Goal: Transaction & Acquisition: Purchase product/service

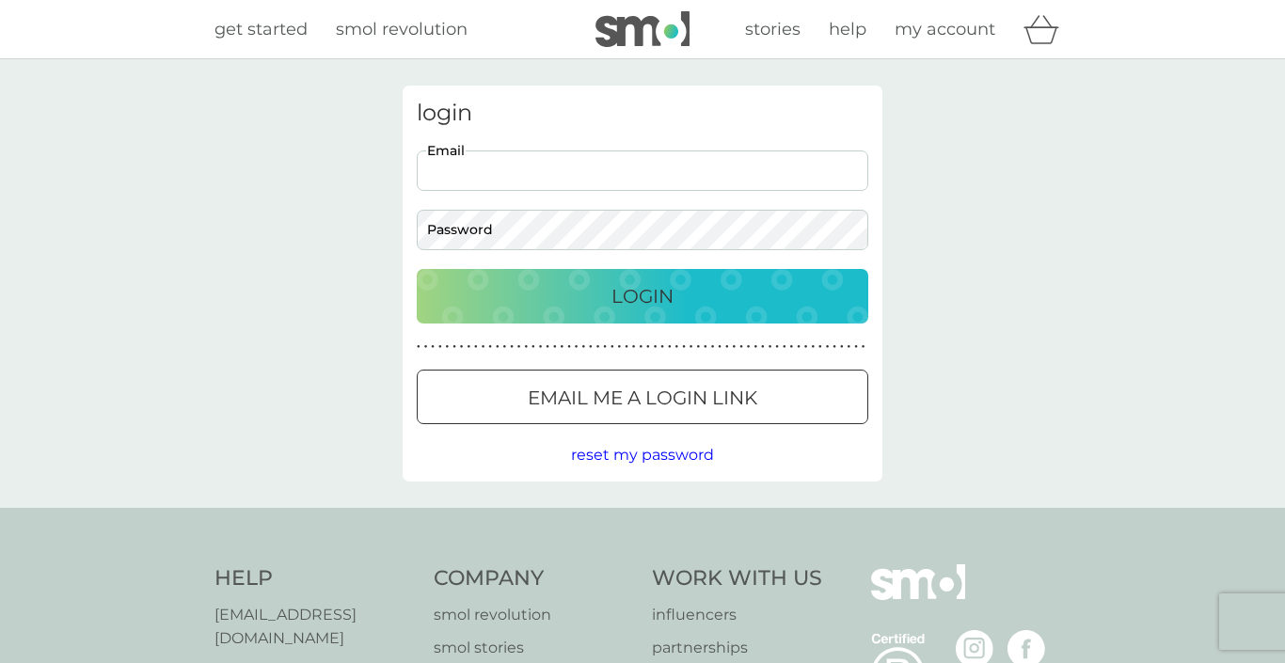
type input "[PERSON_NAME][EMAIL_ADDRESS][DOMAIN_NAME]"
click at [568, 290] on div "Login" at bounding box center [643, 296] width 414 height 30
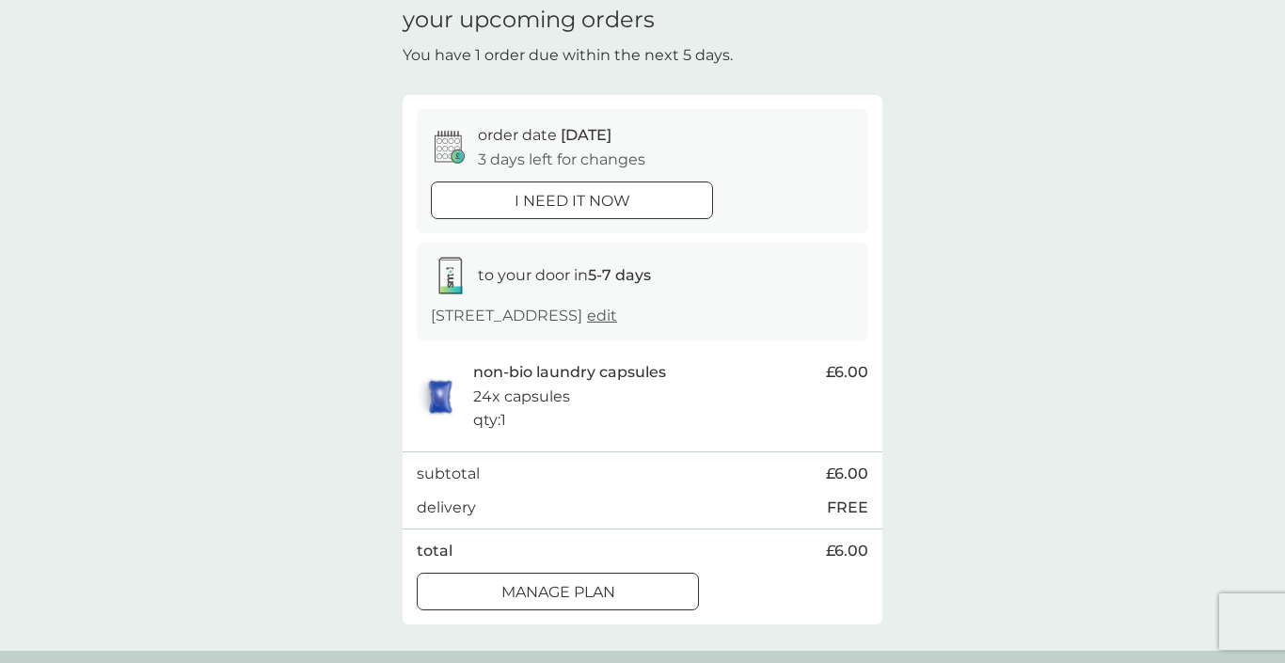
scroll to position [152, 0]
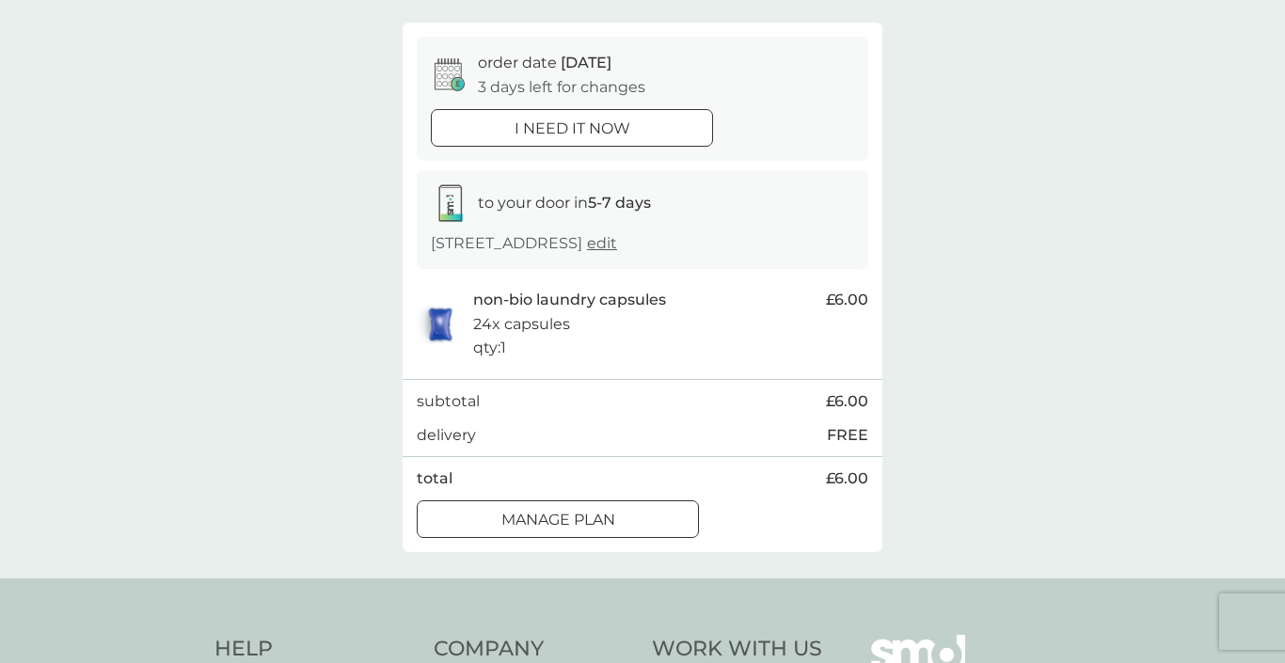
click at [627, 508] on div "Manage plan" at bounding box center [558, 520] width 280 height 24
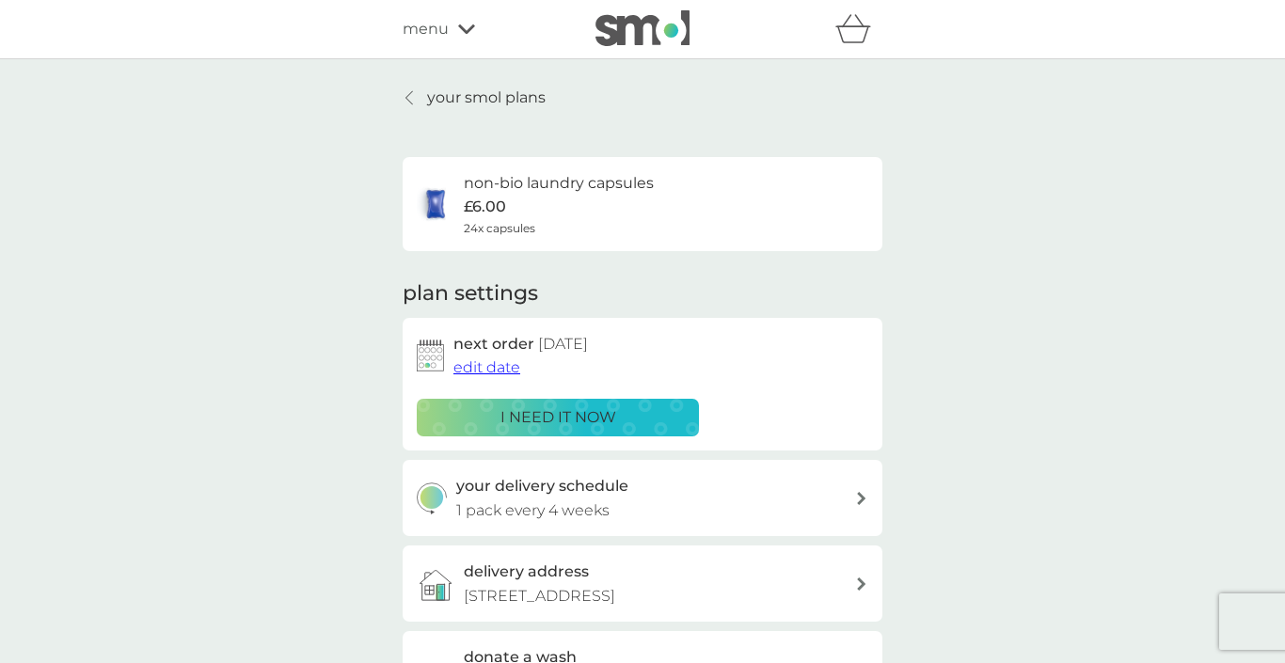
click at [862, 492] on icon at bounding box center [861, 498] width 8 height 13
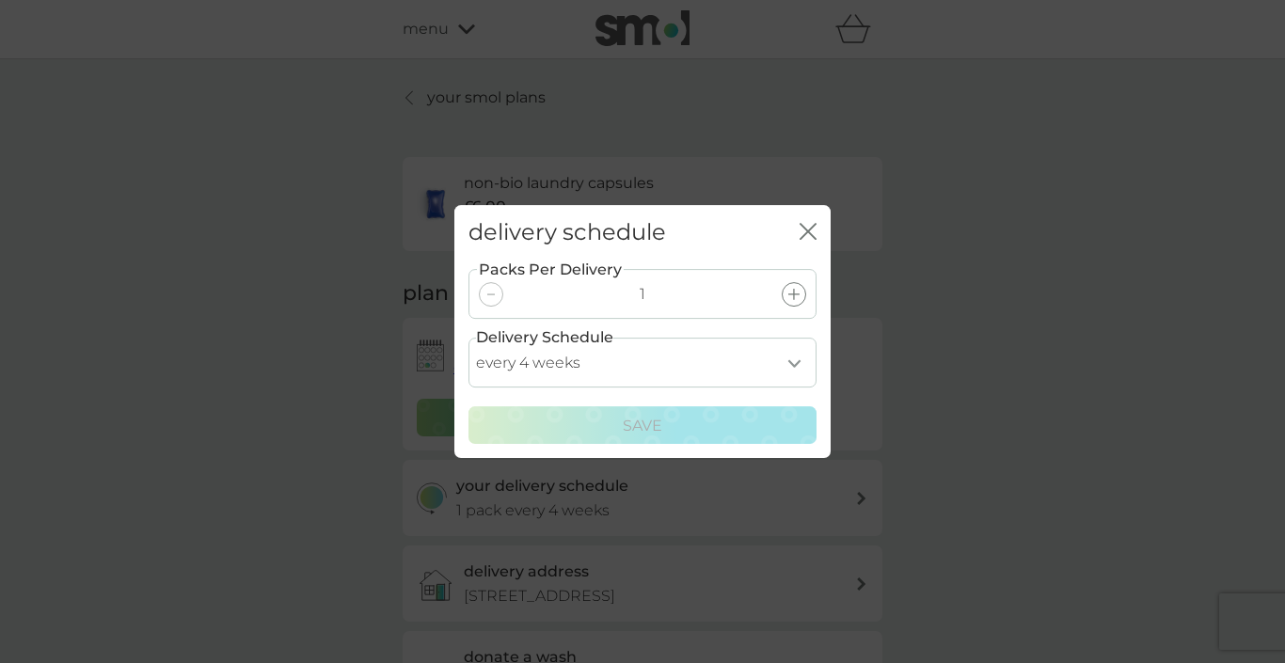
select select "21"
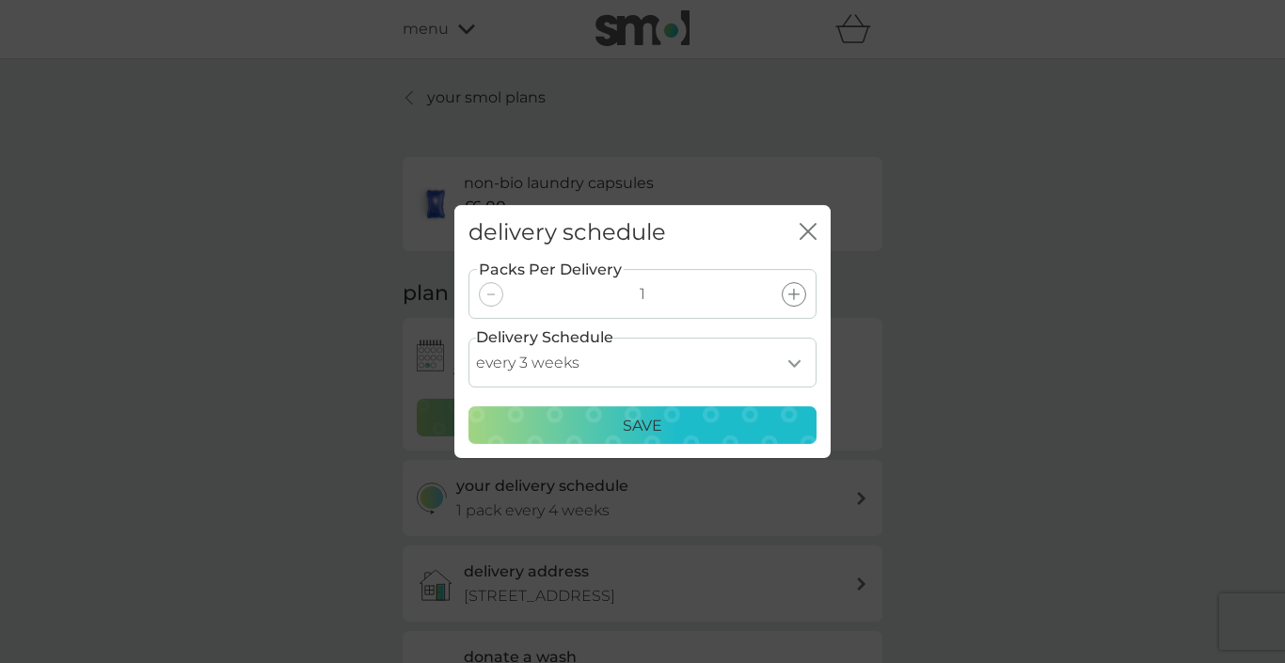
click at [753, 414] on div "Save" at bounding box center [643, 426] width 324 height 24
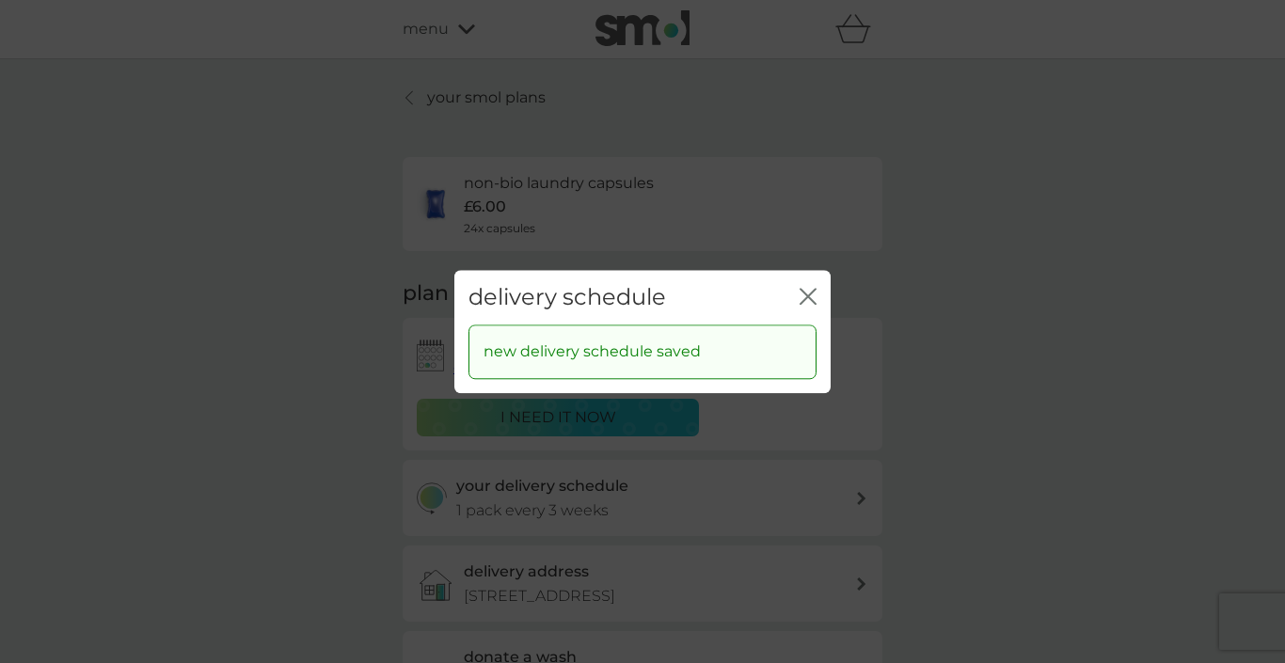
click at [811, 299] on icon "close" at bounding box center [812, 296] width 8 height 15
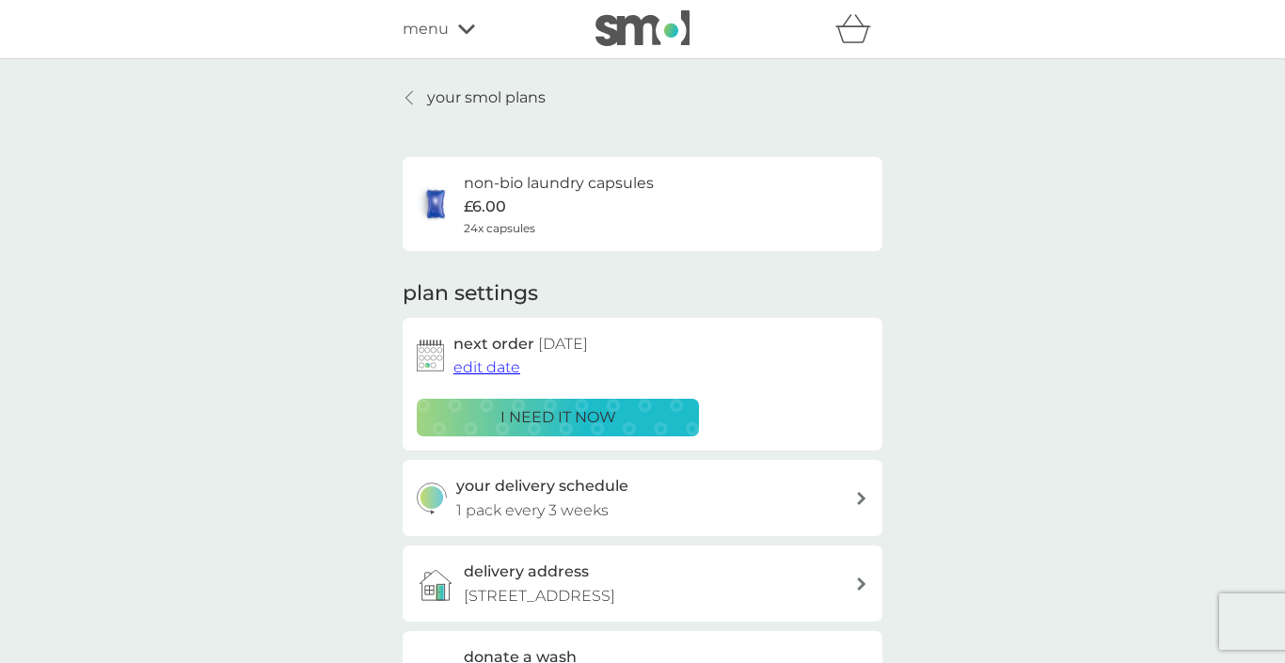
click at [463, 33] on icon at bounding box center [466, 29] width 17 height 11
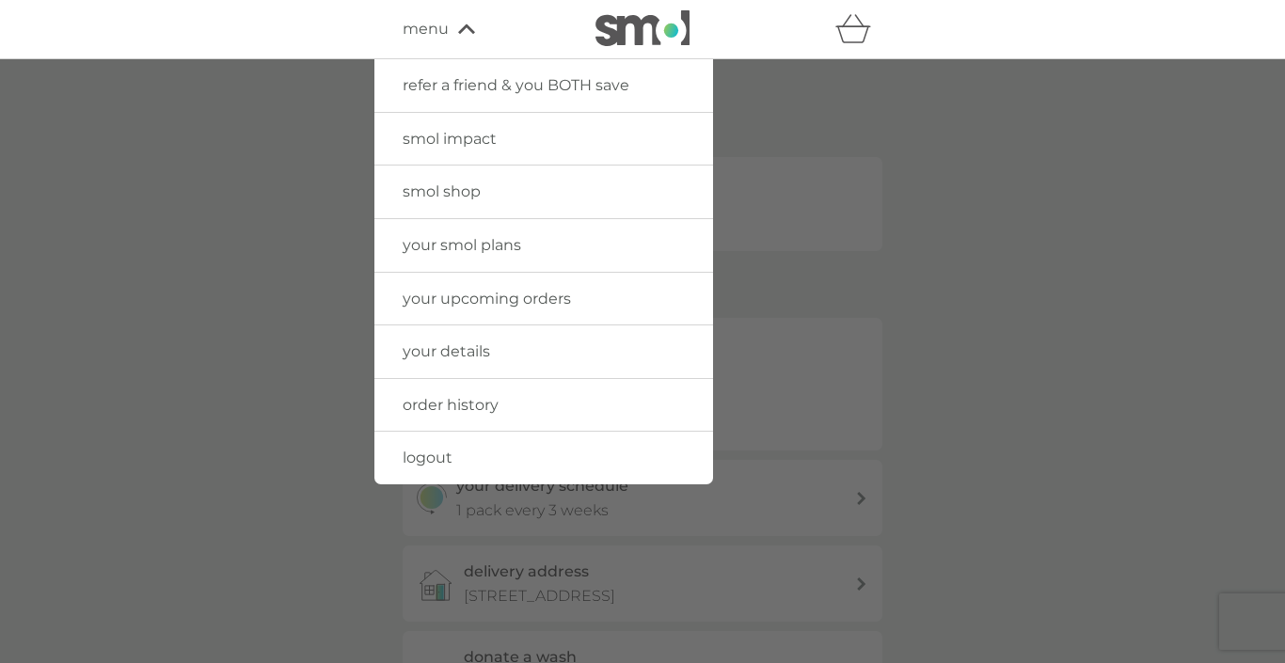
click at [480, 243] on span "your smol plans" at bounding box center [462, 245] width 119 height 18
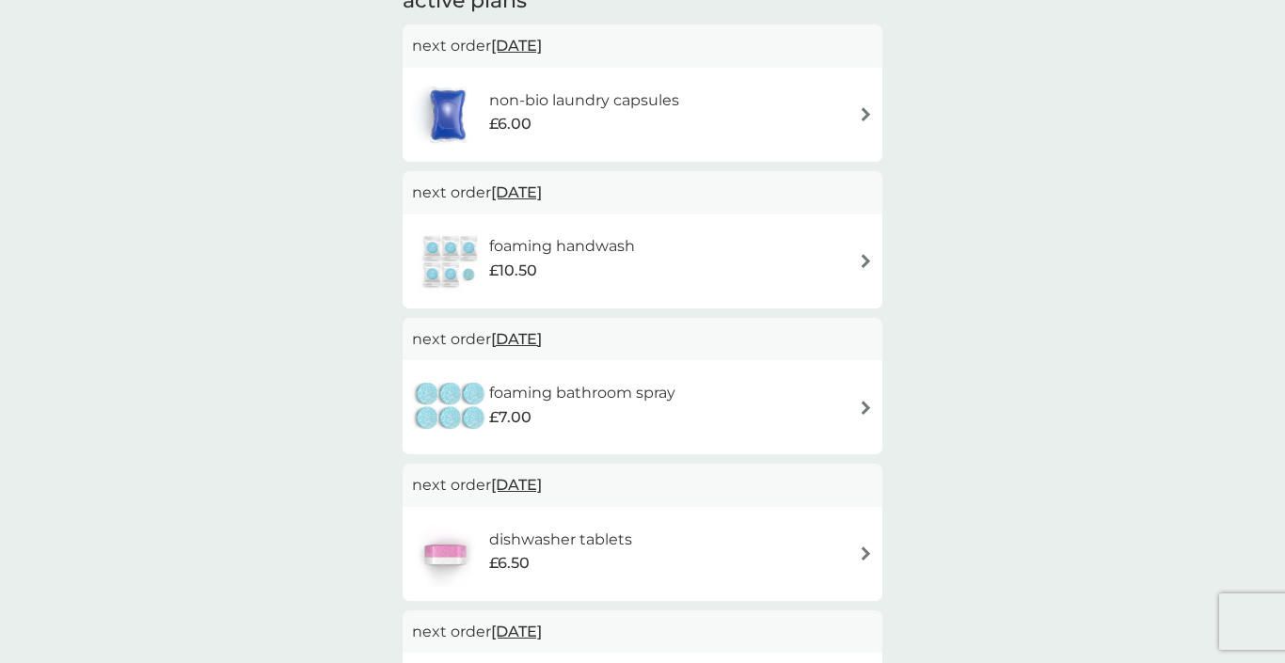
scroll to position [366, 0]
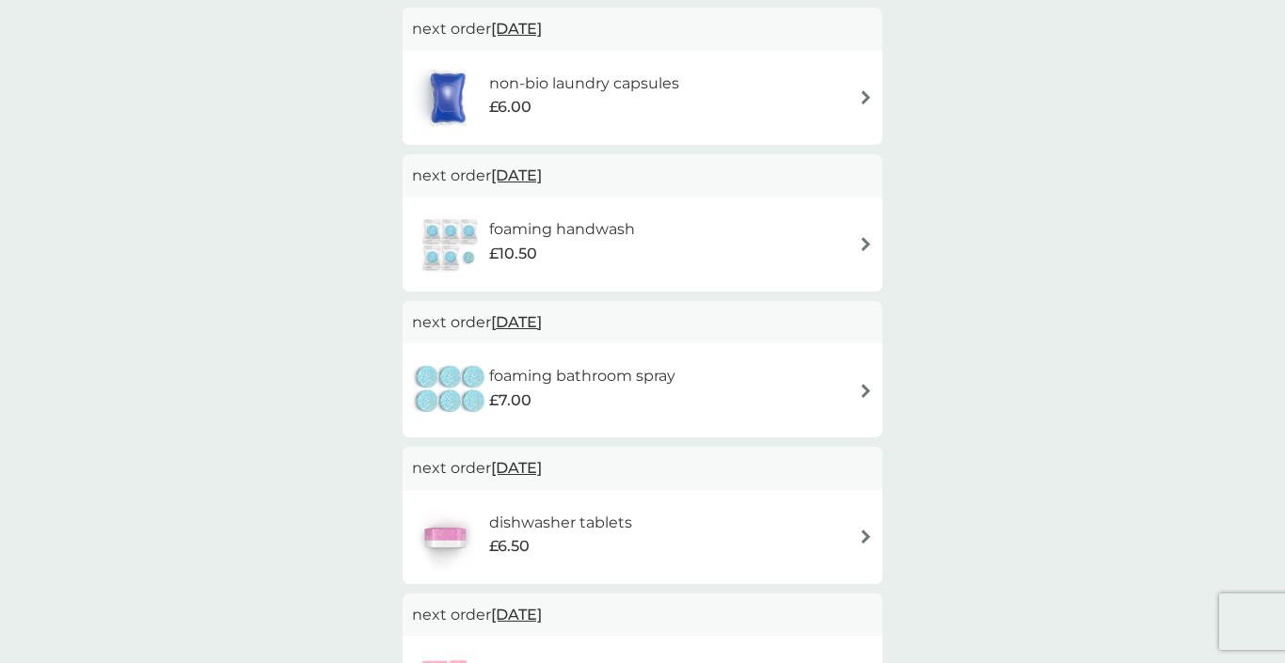
click at [542, 450] on span "[DATE]" at bounding box center [516, 468] width 51 height 37
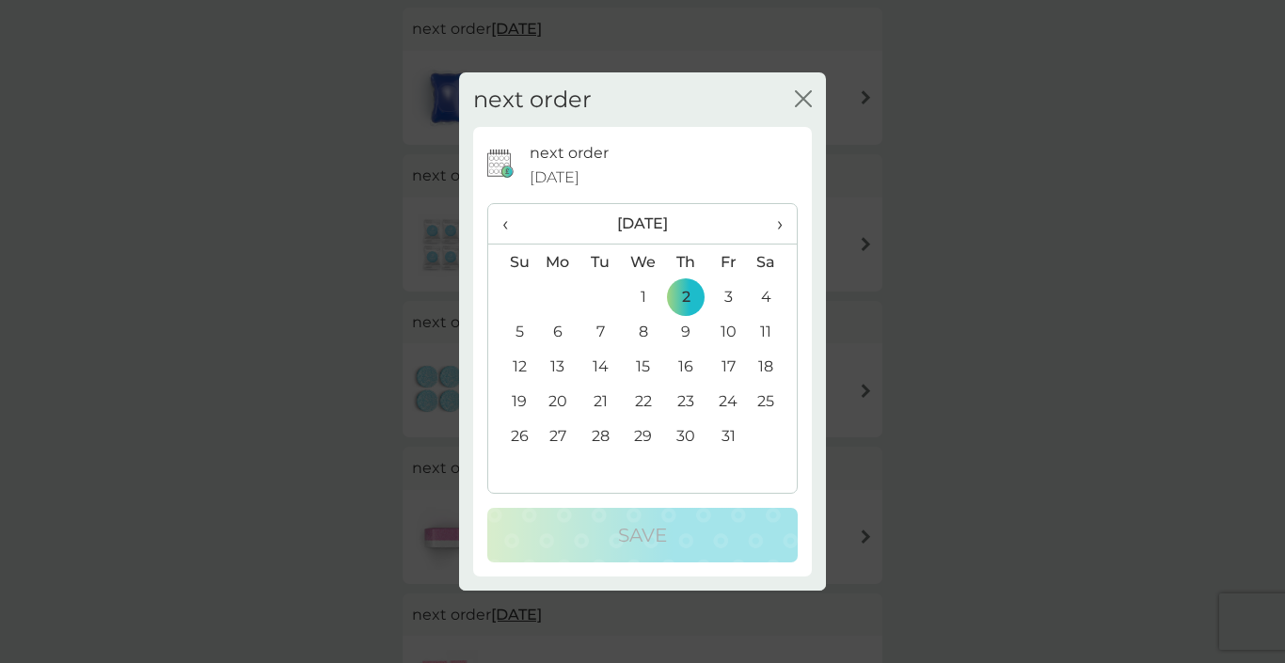
click at [505, 223] on span "‹" at bounding box center [512, 224] width 20 height 40
click at [646, 329] on td "10" at bounding box center [643, 331] width 43 height 35
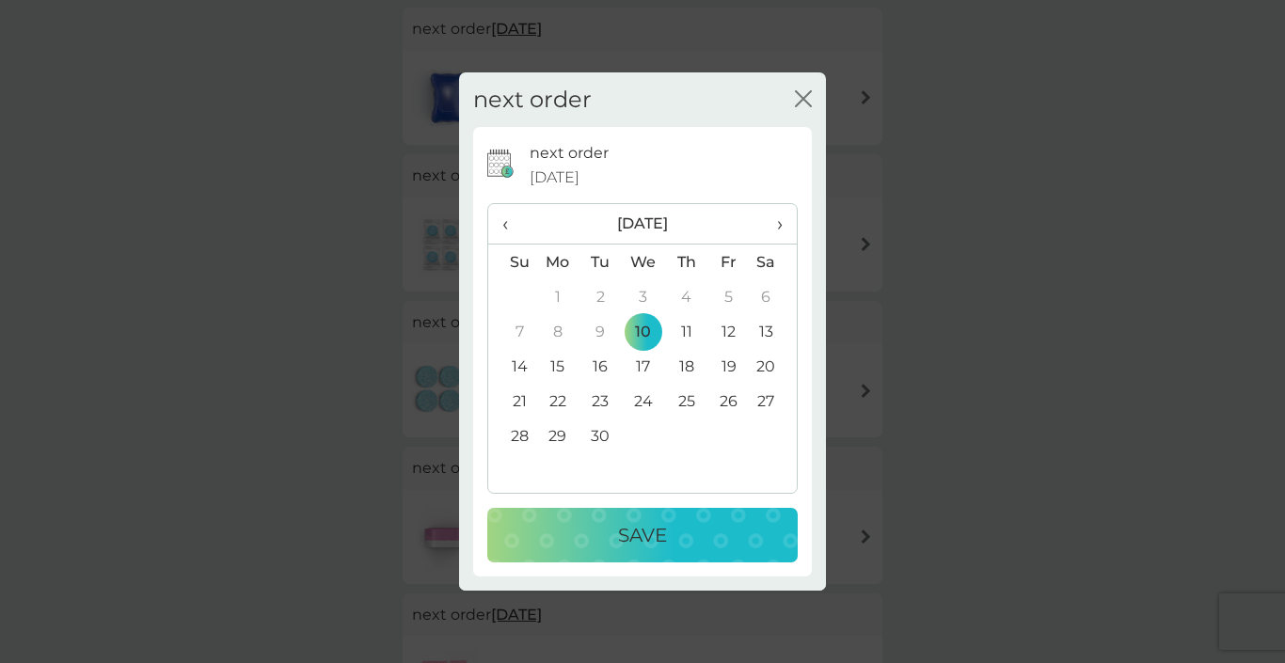
click at [623, 530] on p "Save" at bounding box center [642, 535] width 49 height 30
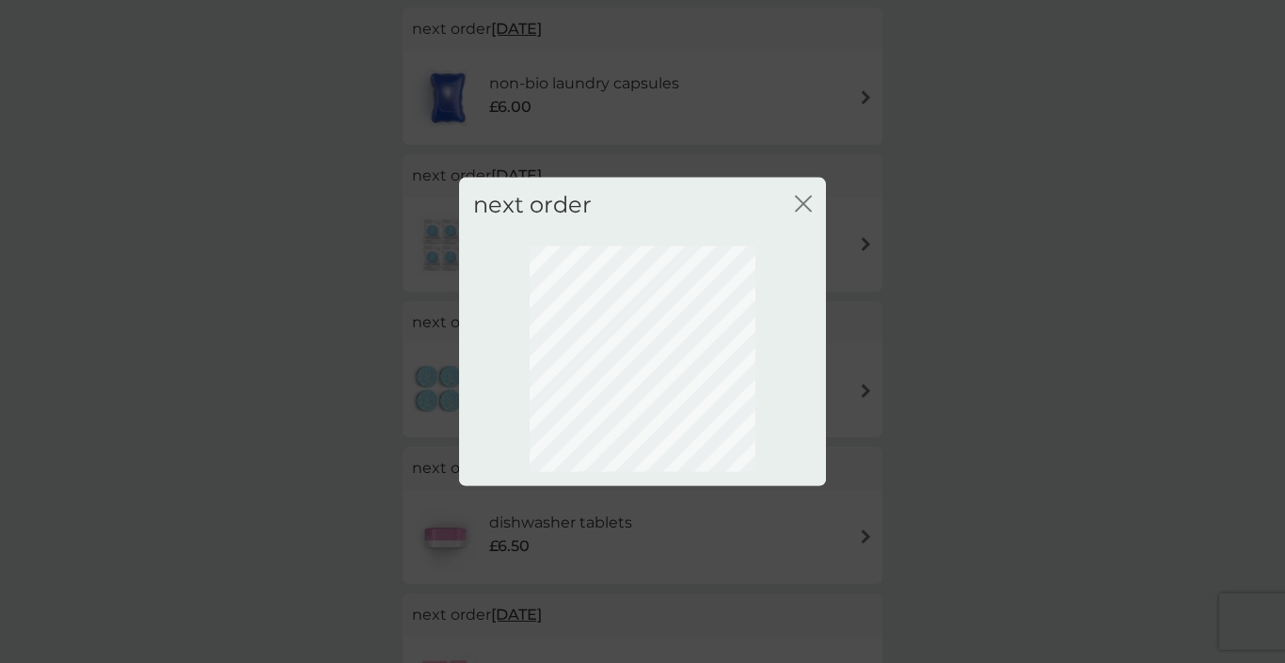
scroll to position [119, 0]
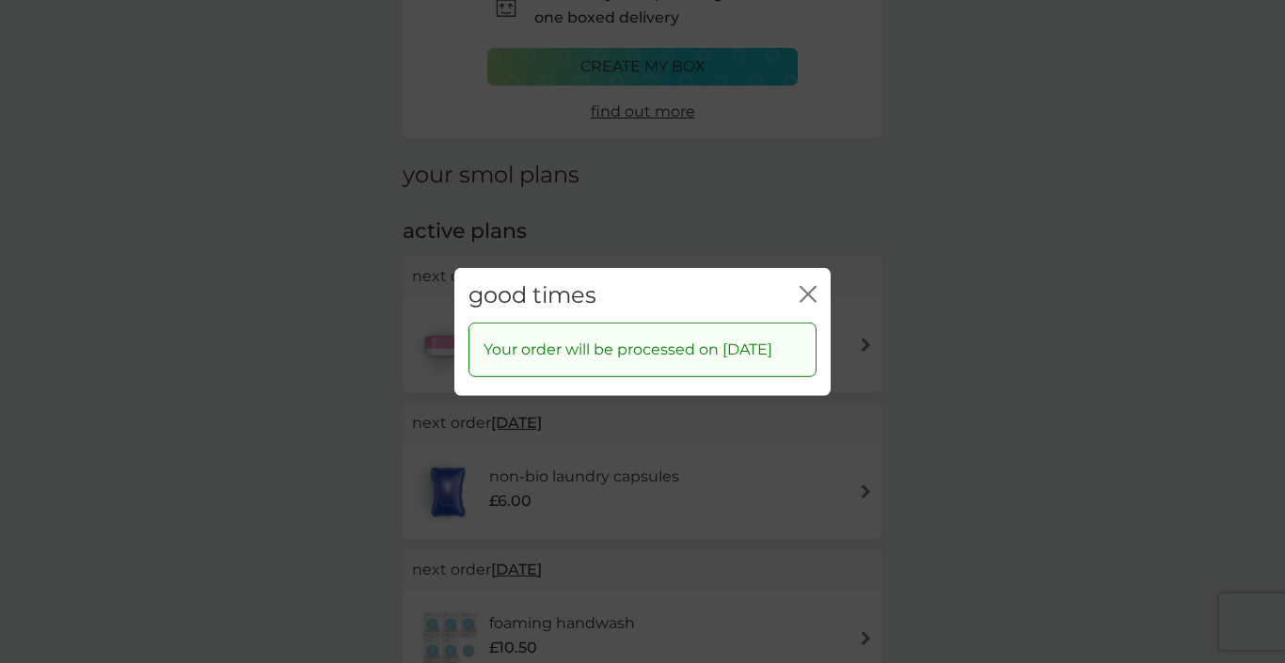
click at [811, 285] on icon "close" at bounding box center [808, 293] width 17 height 17
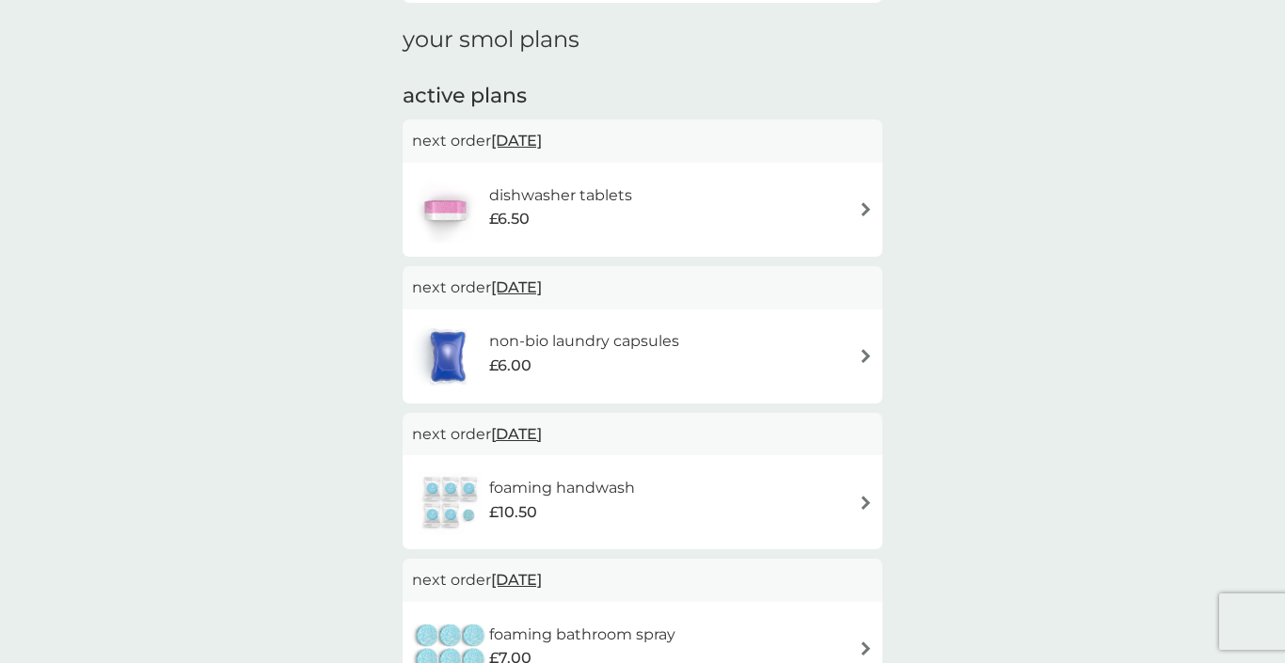
scroll to position [257, 0]
click at [542, 413] on span "[DATE]" at bounding box center [516, 431] width 51 height 37
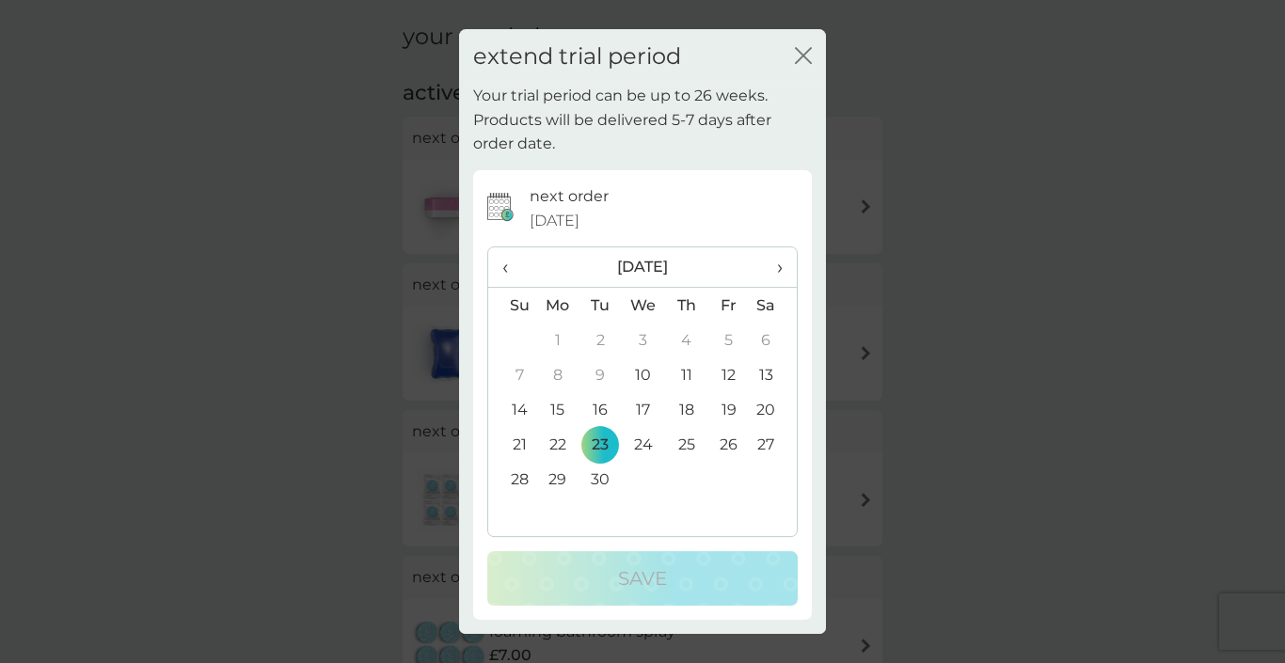
click at [602, 407] on td "16" at bounding box center [601, 409] width 42 height 35
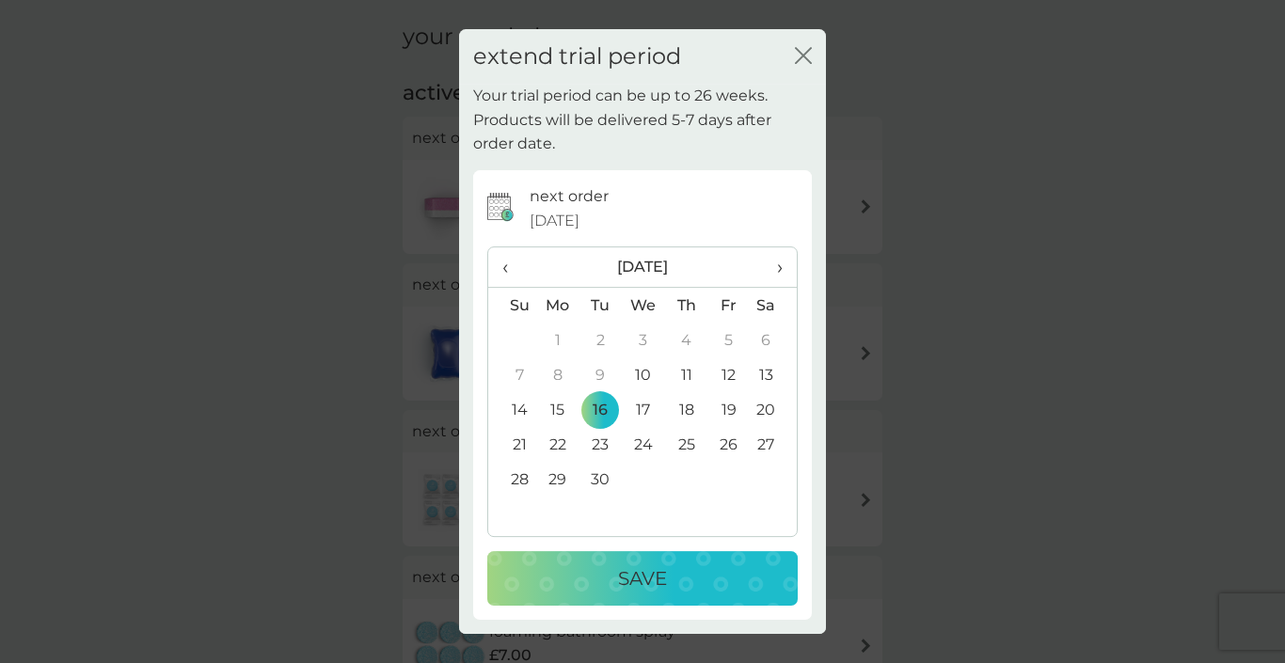
click at [598, 579] on div "Save" at bounding box center [642, 579] width 273 height 30
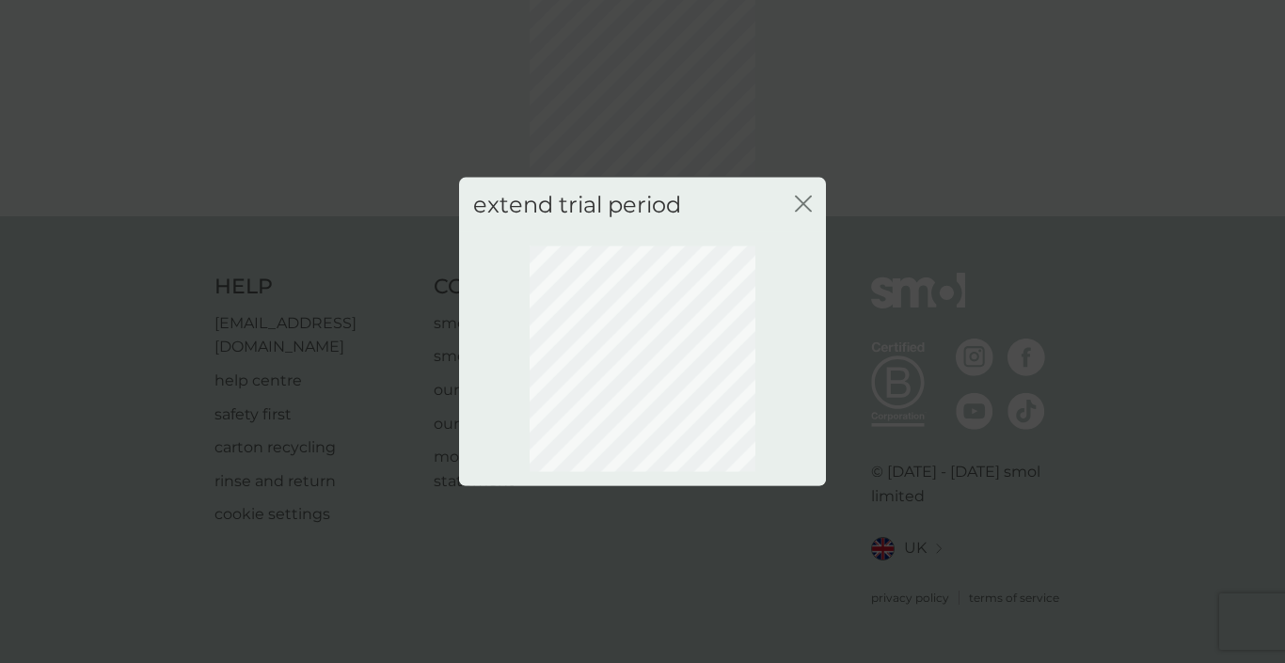
scroll to position [119, 0]
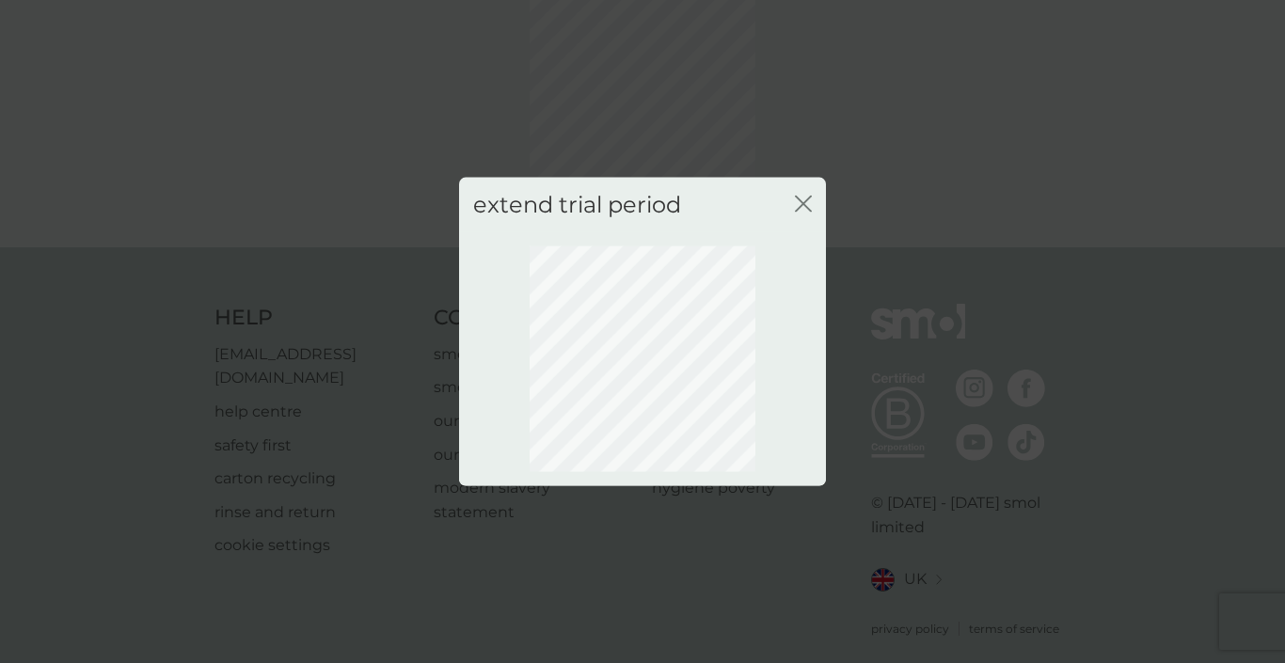
click at [801, 205] on icon "close" at bounding box center [803, 203] width 17 height 17
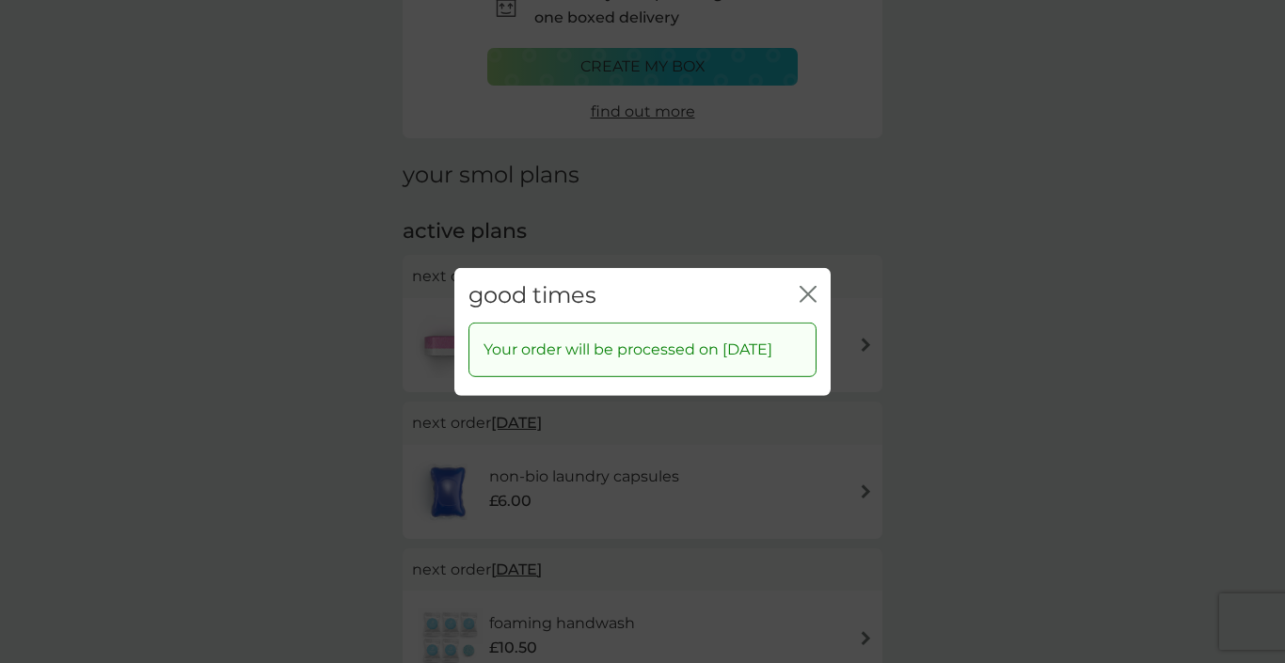
click at [967, 214] on div "good times close Your order will be processed on [DATE]" at bounding box center [642, 331] width 1285 height 663
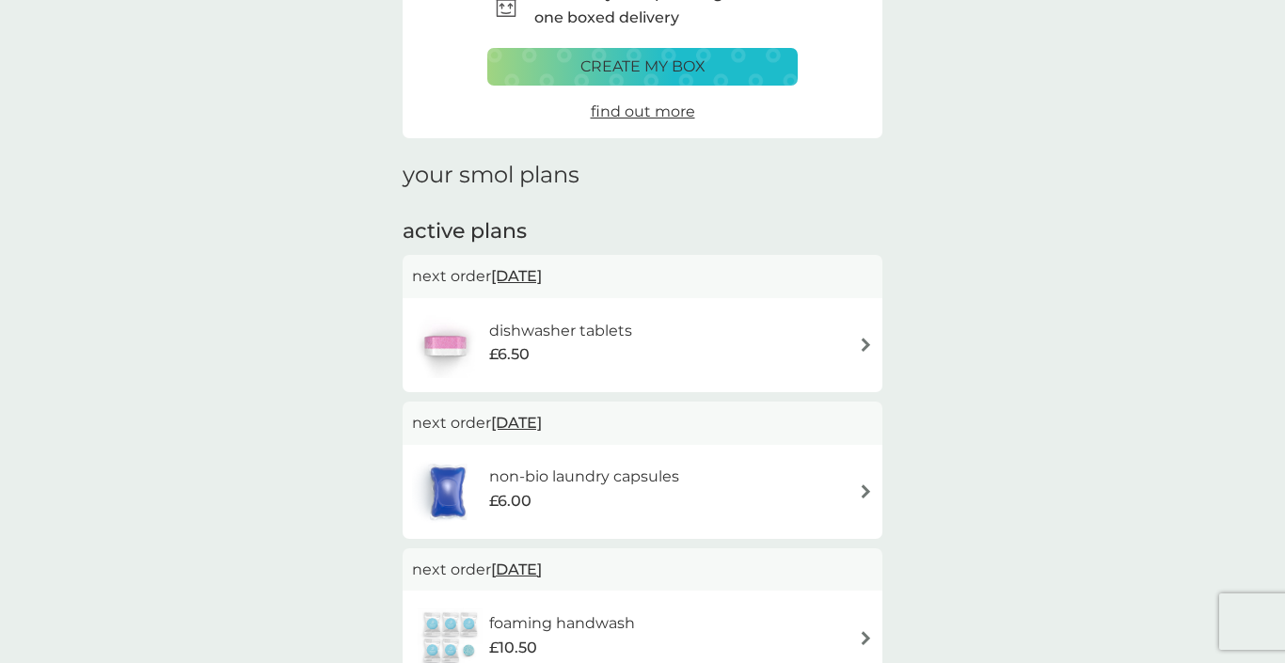
click at [771, 312] on div "dishwasher tablets £6.50" at bounding box center [642, 345] width 461 height 66
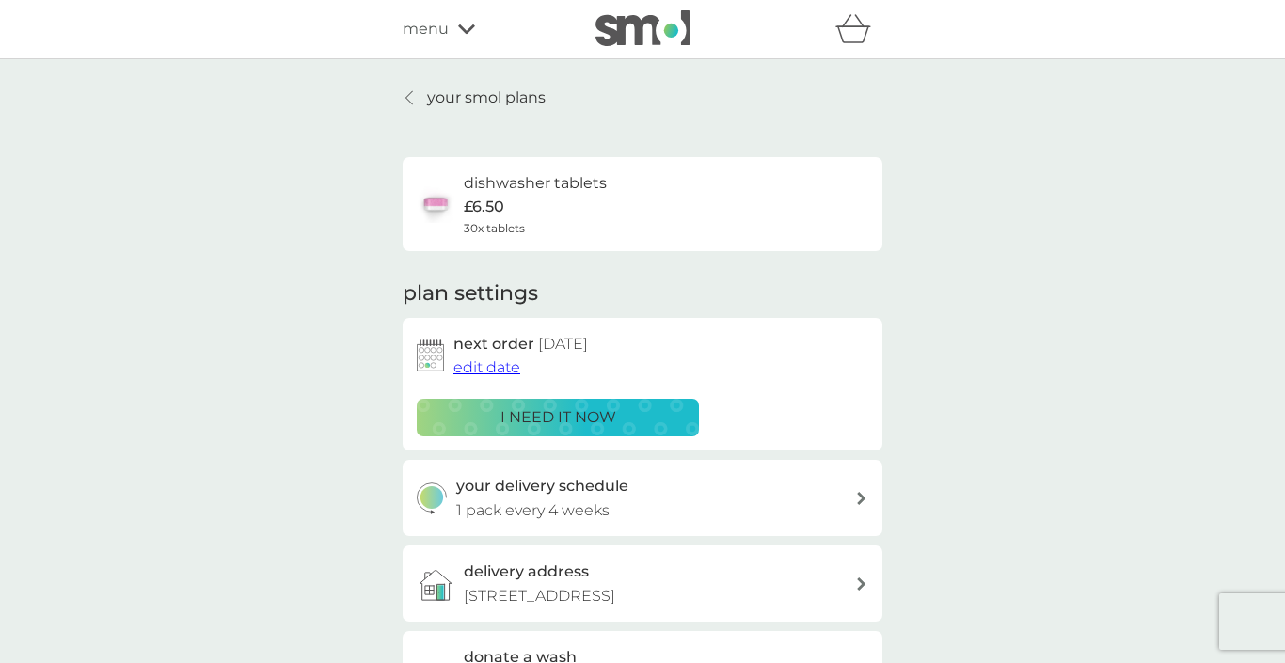
click at [863, 492] on icon at bounding box center [861, 498] width 8 height 13
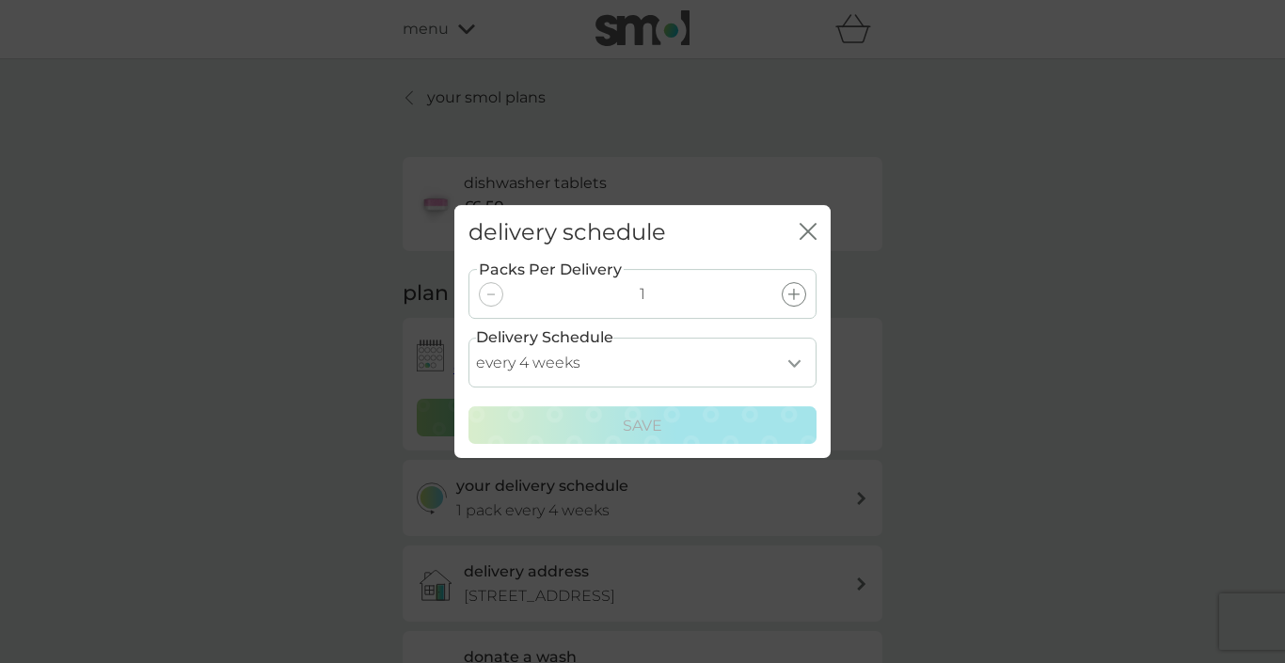
select select "21"
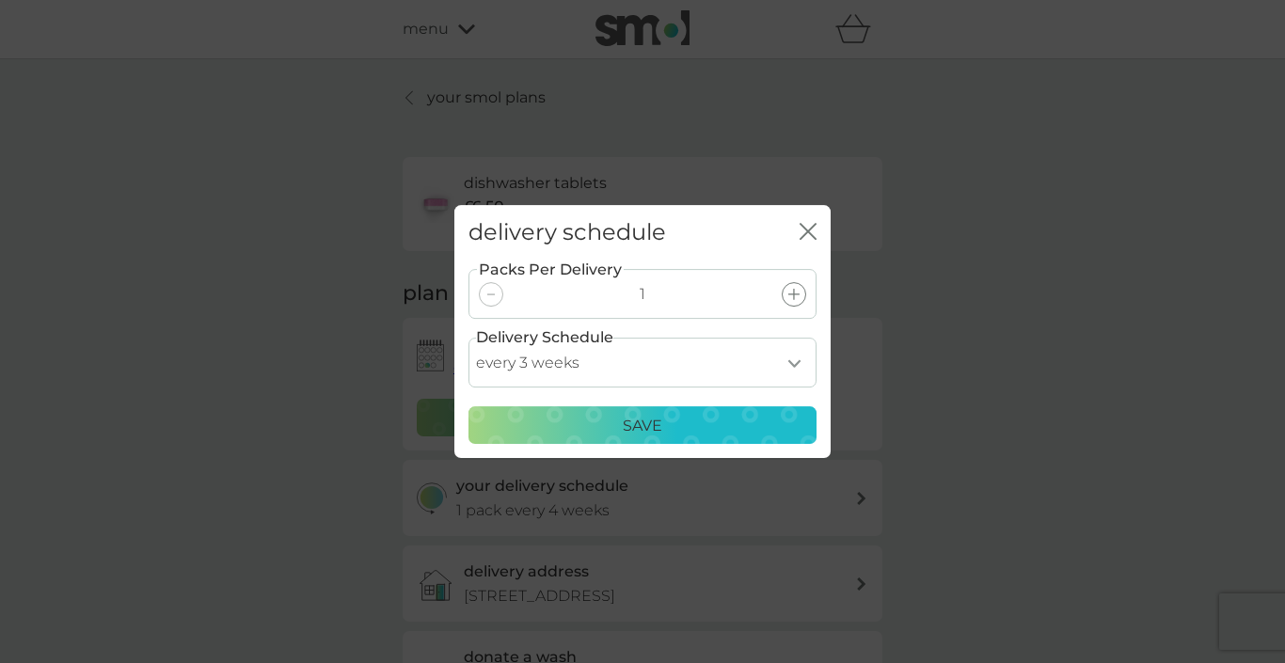
click at [727, 414] on div "Save" at bounding box center [643, 426] width 324 height 24
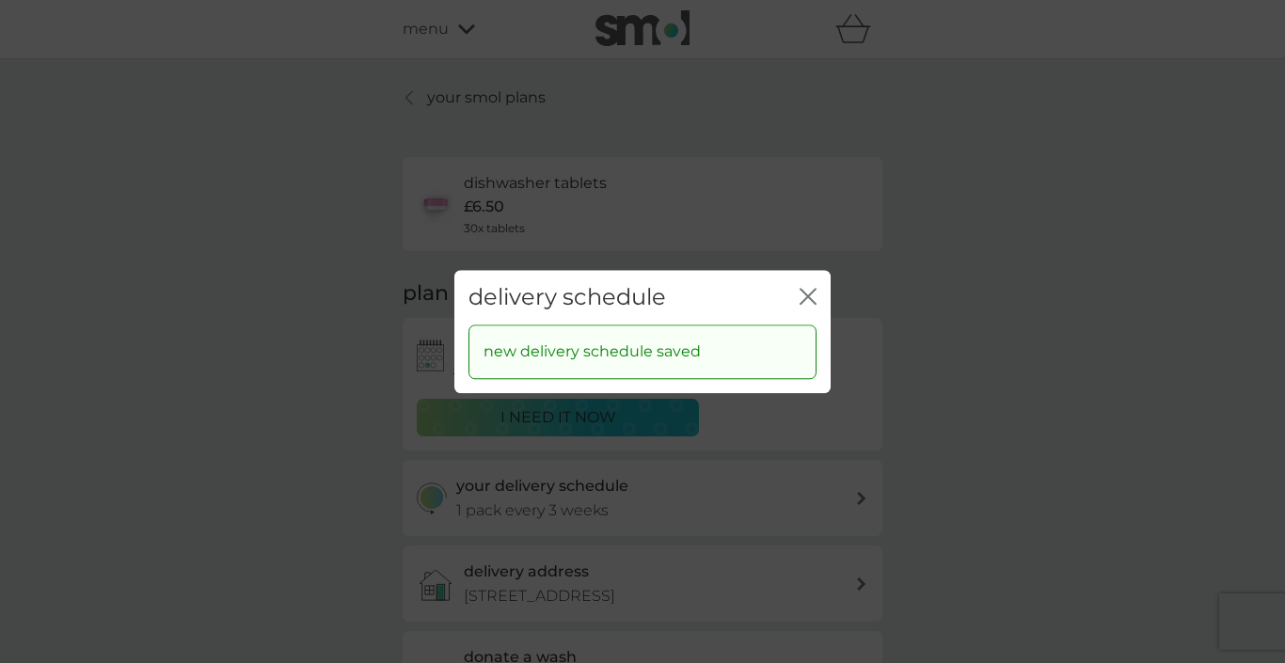
click at [808, 299] on icon "close" at bounding box center [808, 296] width 17 height 17
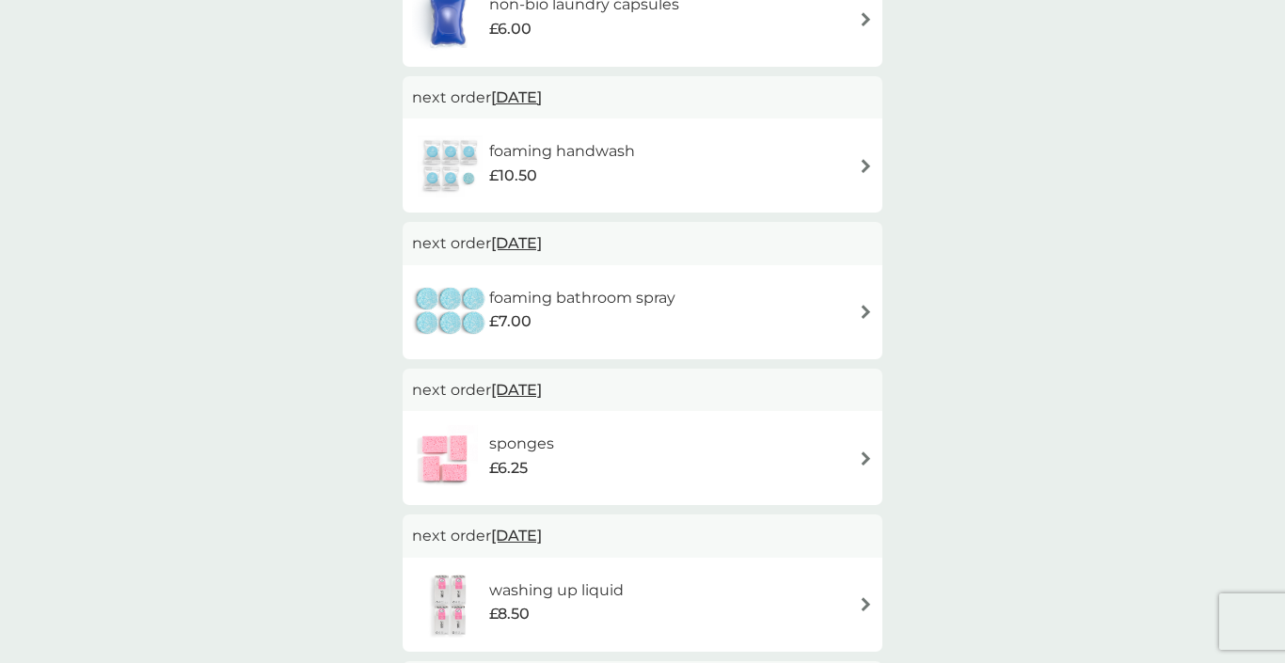
scroll to position [581, 0]
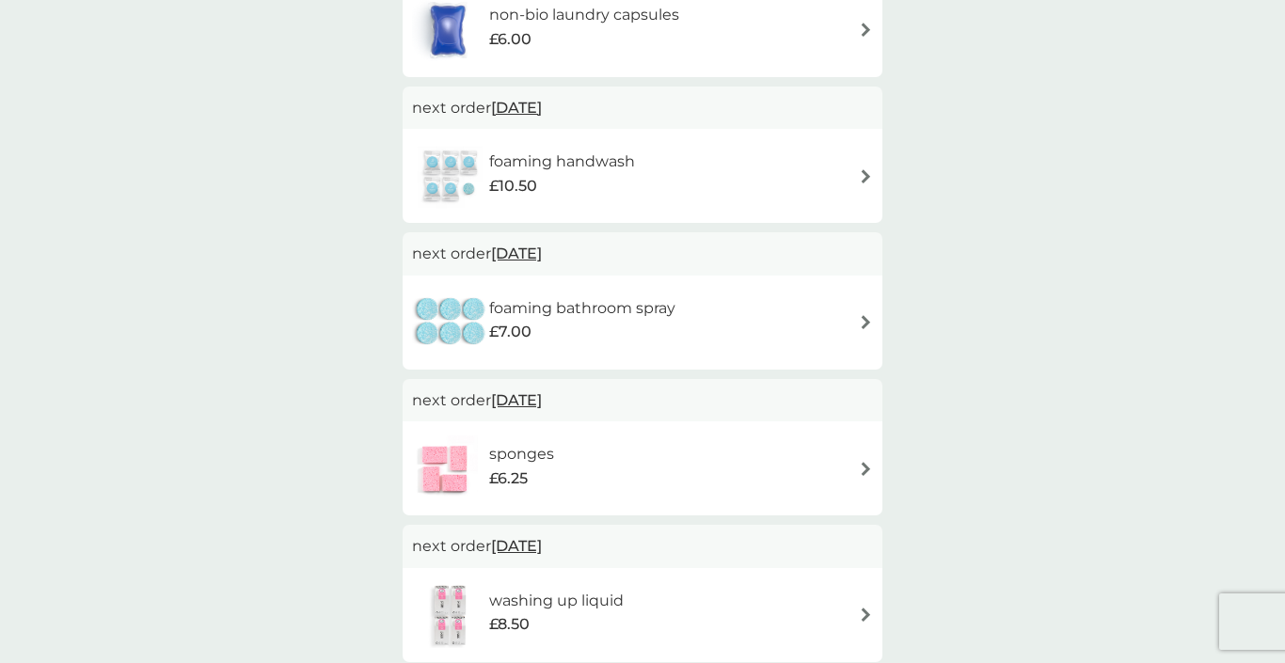
click at [542, 382] on span "[DATE]" at bounding box center [516, 400] width 51 height 37
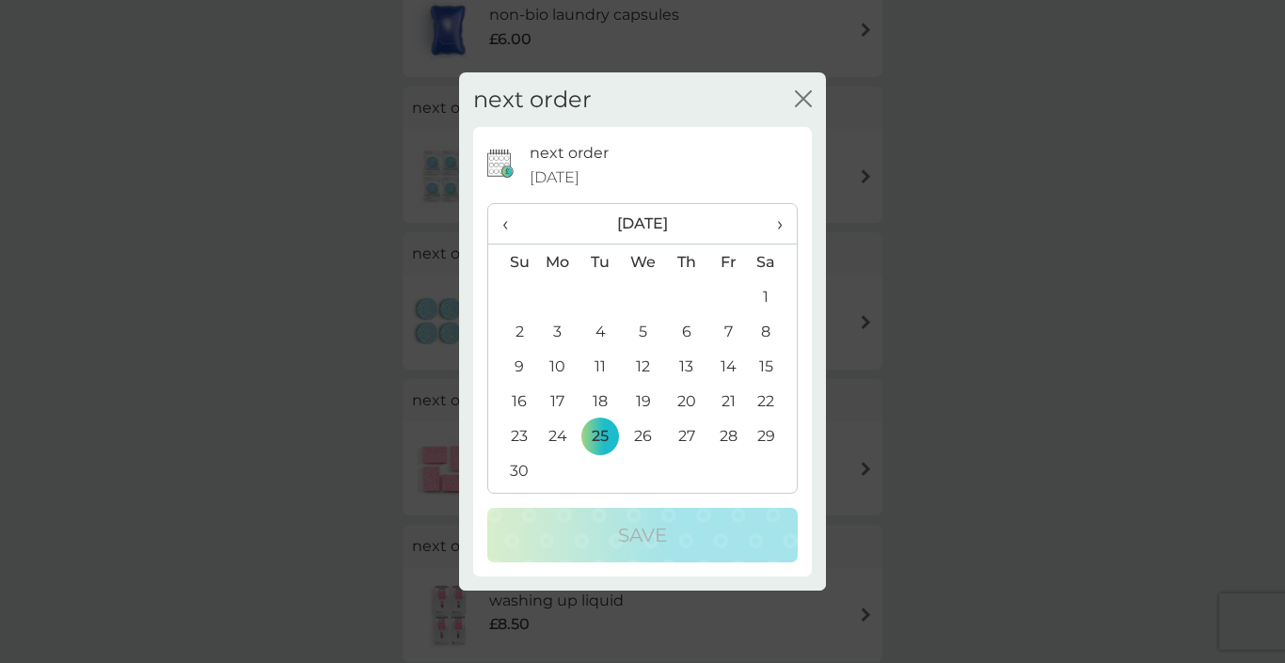
click at [505, 225] on span "‹" at bounding box center [512, 224] width 20 height 40
click at [507, 220] on span "‹" at bounding box center [512, 224] width 20 height 40
click at [520, 401] on td "21" at bounding box center [512, 401] width 48 height 35
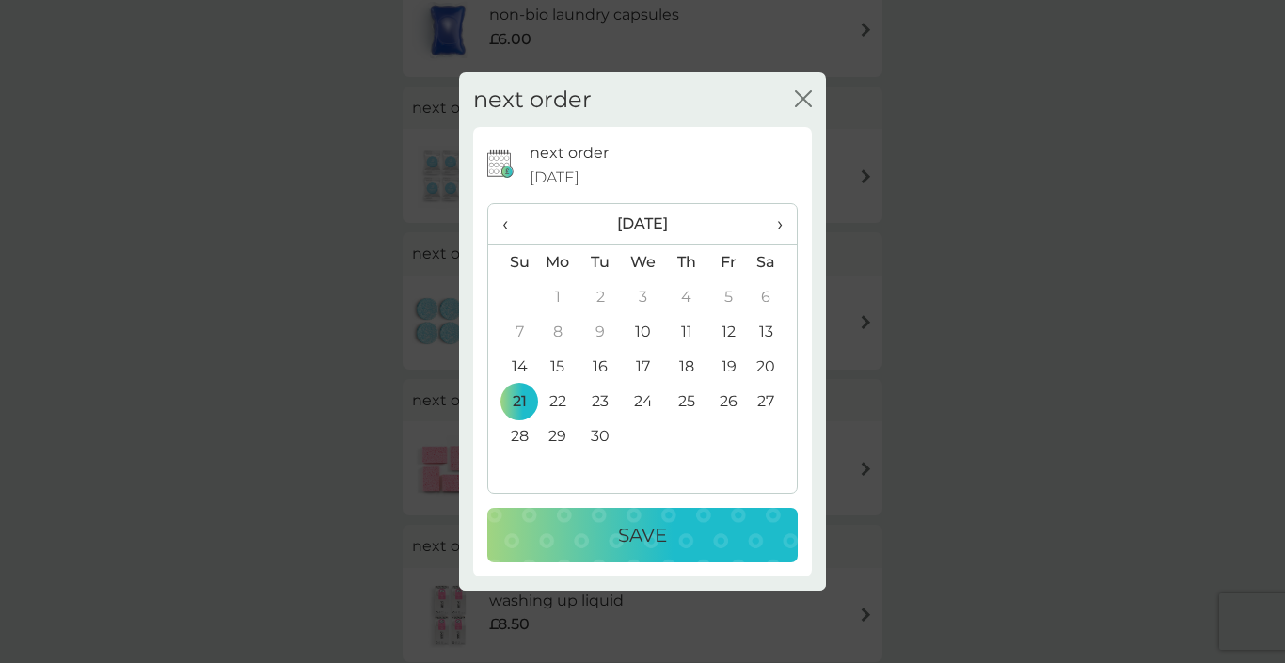
click at [581, 530] on div "Save" at bounding box center [642, 535] width 273 height 30
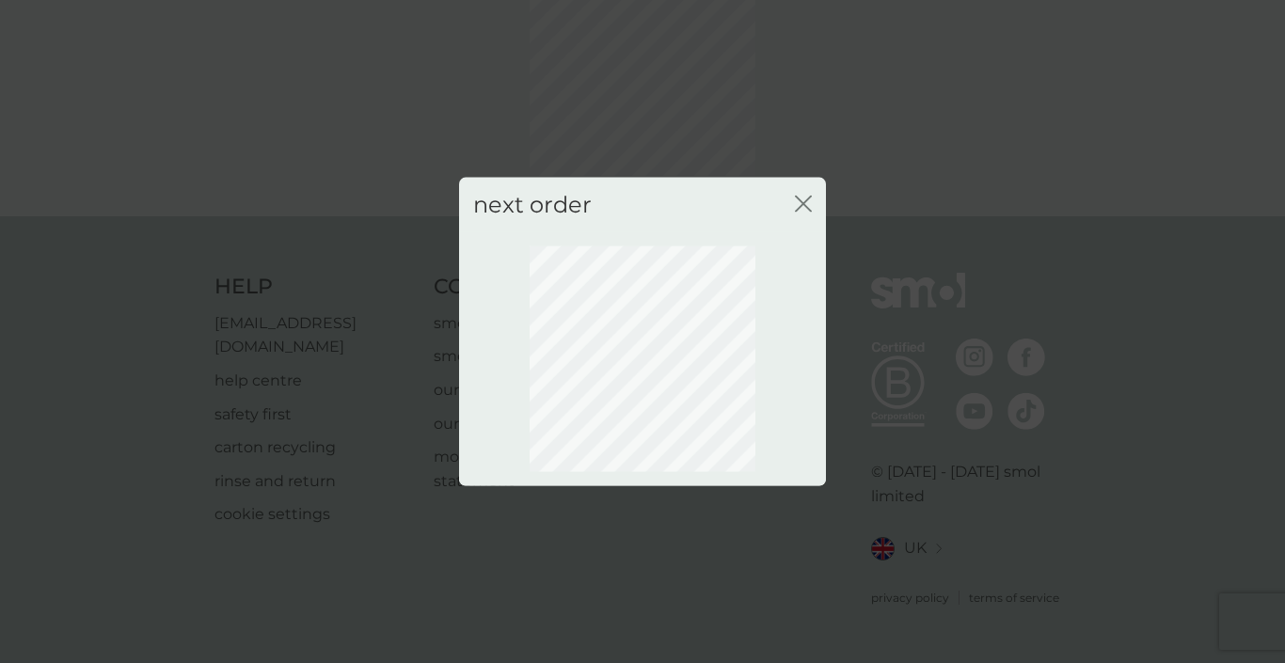
scroll to position [119, 0]
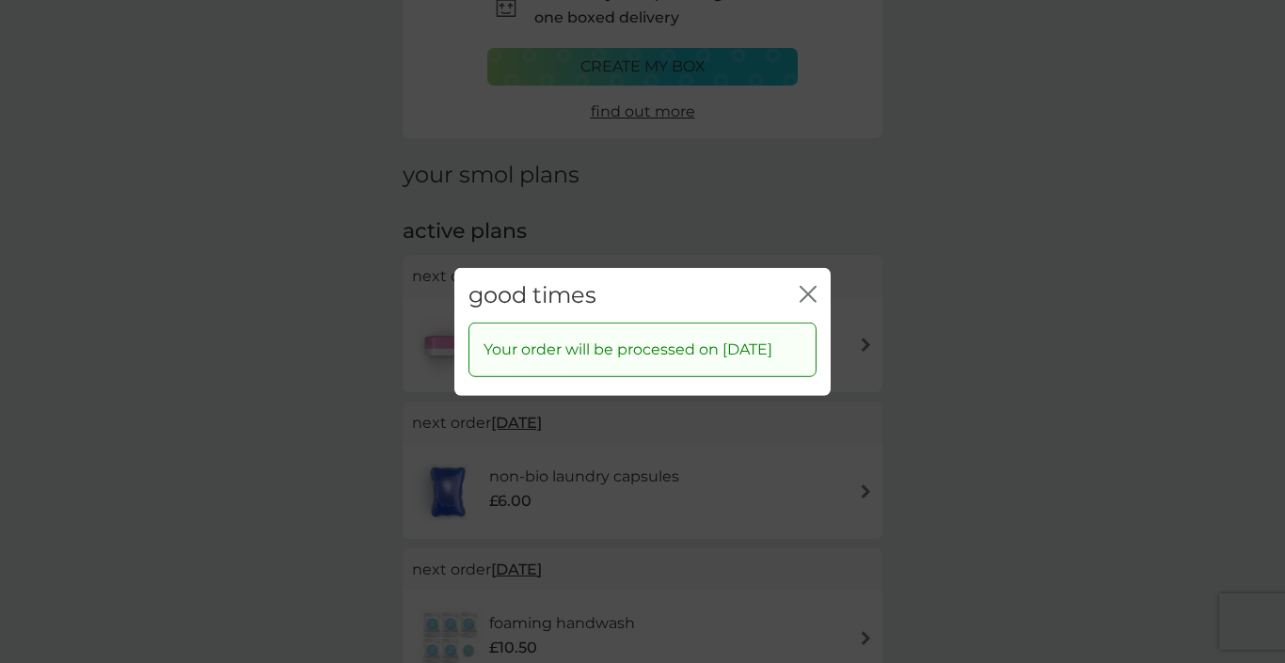
click at [809, 286] on icon "close" at bounding box center [808, 293] width 17 height 17
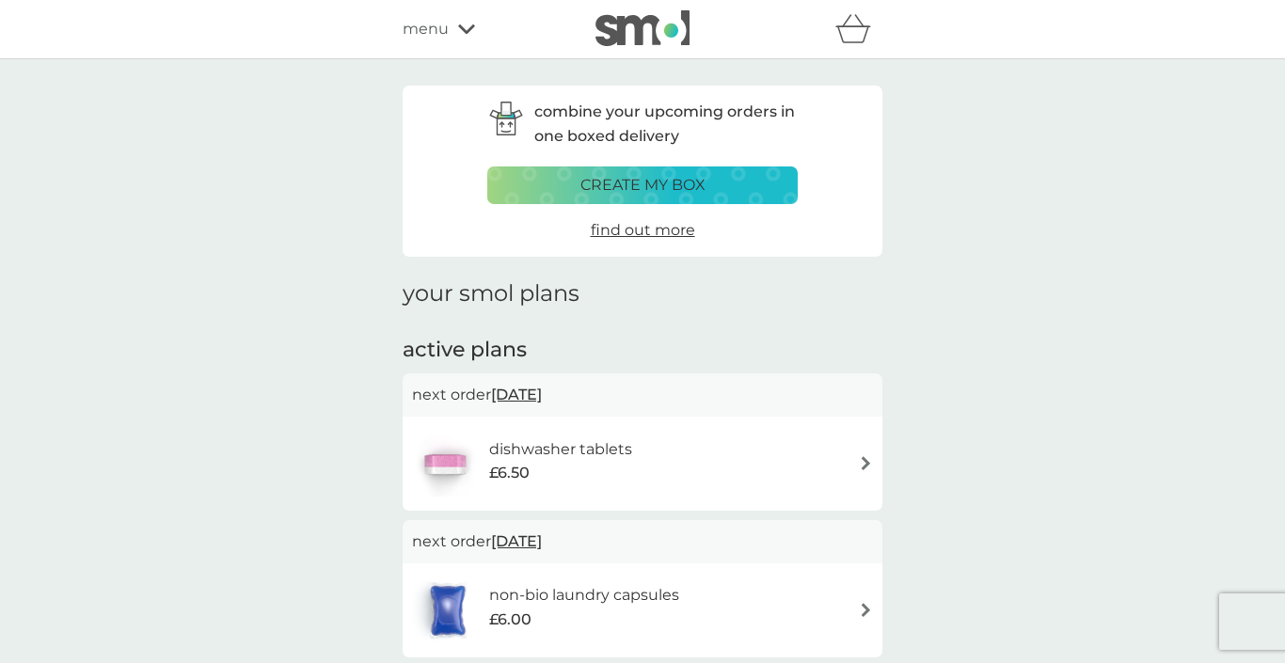
scroll to position [0, 0]
click at [734, 173] on div "create my box" at bounding box center [643, 185] width 286 height 24
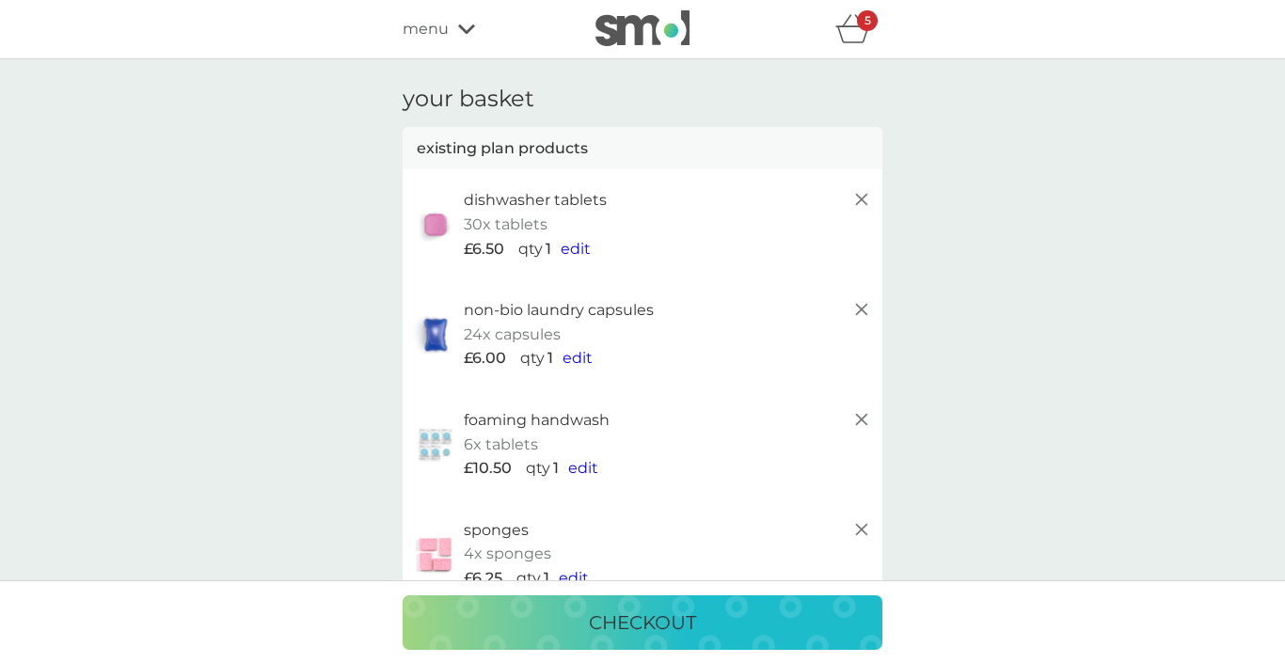
click at [853, 39] on icon "basket" at bounding box center [854, 28] width 36 height 29
click at [853, 33] on icon "basket" at bounding box center [854, 28] width 36 height 29
click at [853, 23] on icon "basket" at bounding box center [854, 28] width 36 height 29
click at [610, 622] on p "checkout" at bounding box center [642, 623] width 107 height 30
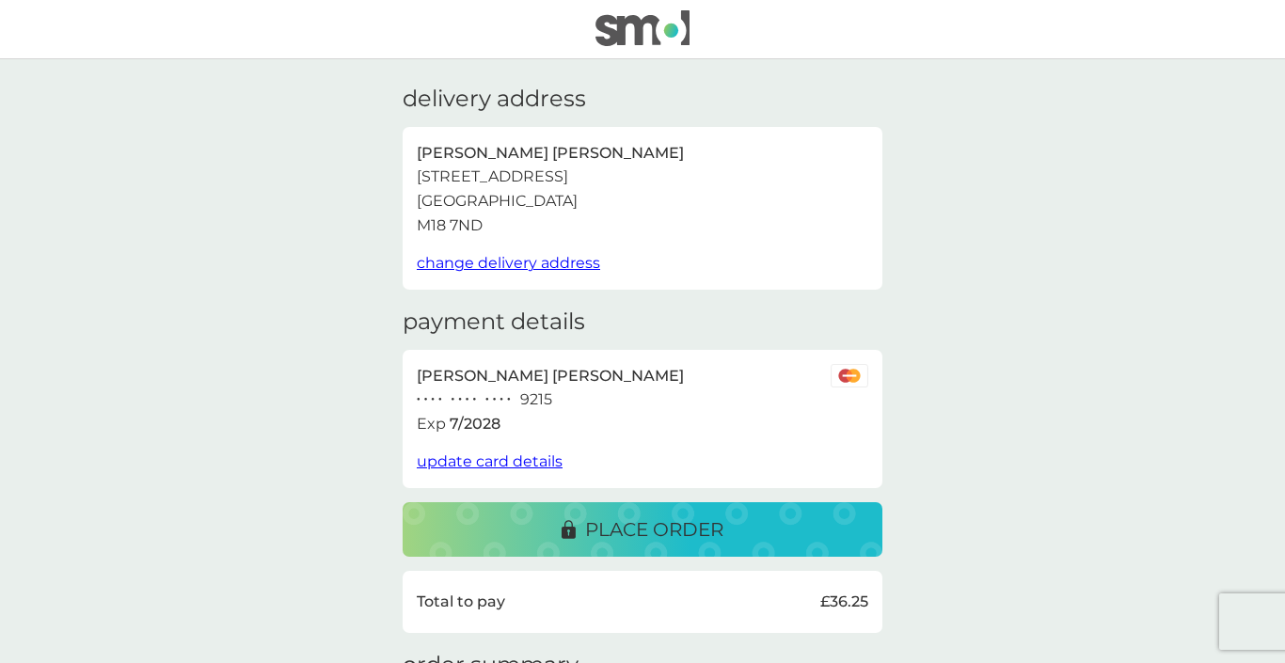
click at [773, 522] on div "place order" at bounding box center [643, 530] width 442 height 30
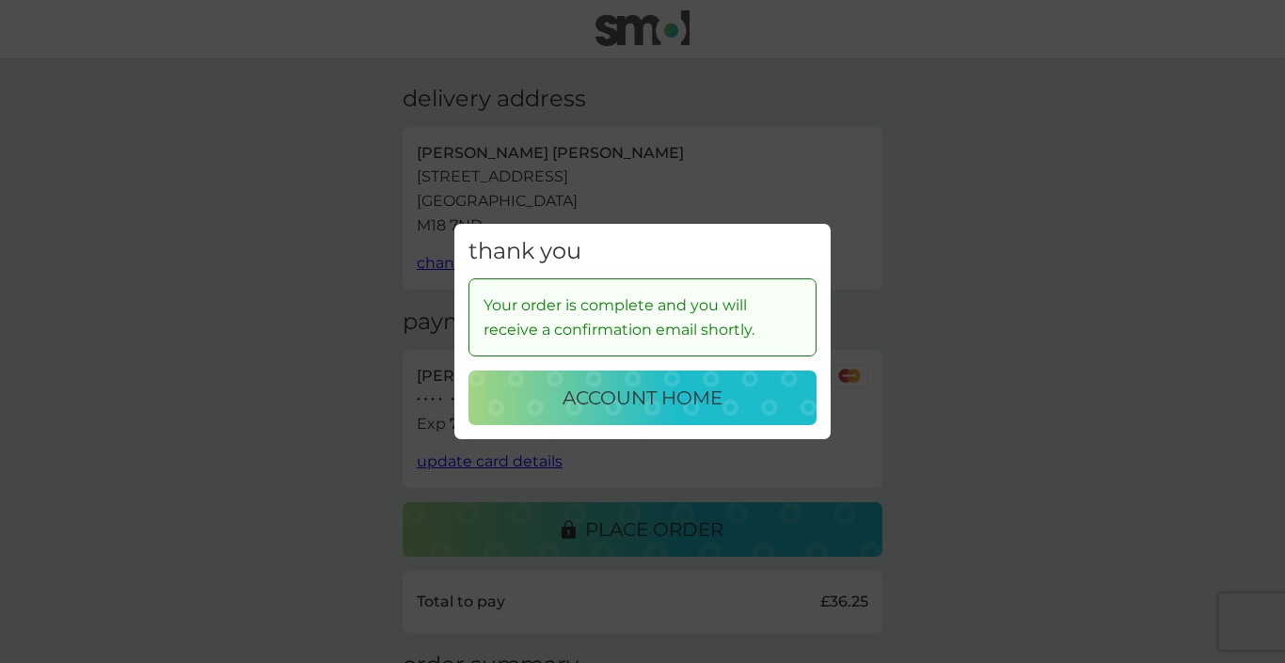
click at [1098, 334] on div "thank you Your order is complete and you will receive a confirmation email shor…" at bounding box center [642, 331] width 1285 height 663
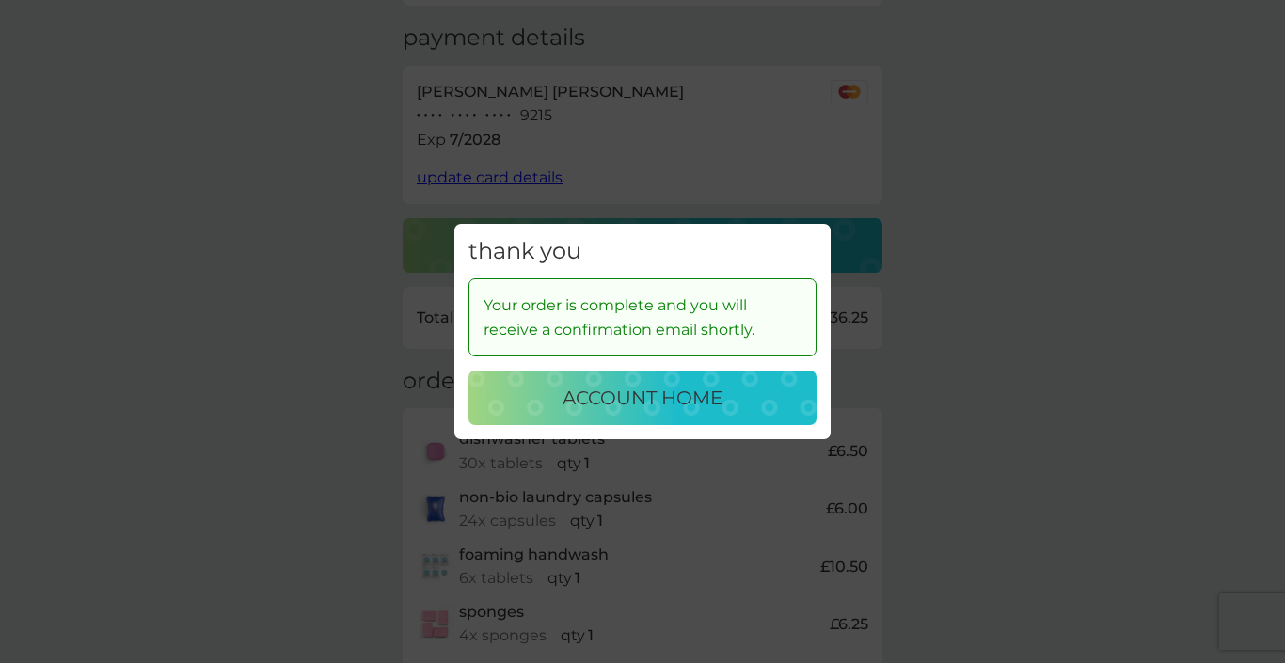
scroll to position [283, 0]
click at [325, 260] on div "thank you Your order is complete and you will receive a confirmation email shor…" at bounding box center [642, 331] width 1285 height 663
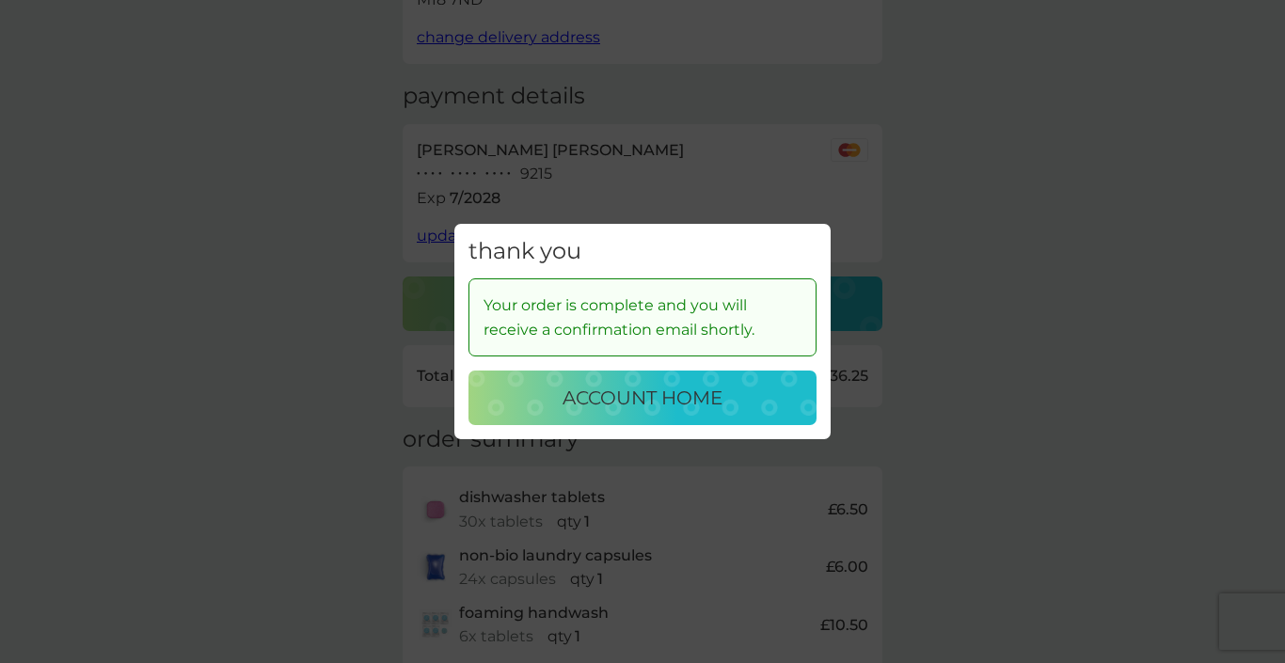
scroll to position [219, 0]
click at [984, 394] on div "thank you Your order is complete and you will receive a confirmation email shor…" at bounding box center [642, 331] width 1285 height 663
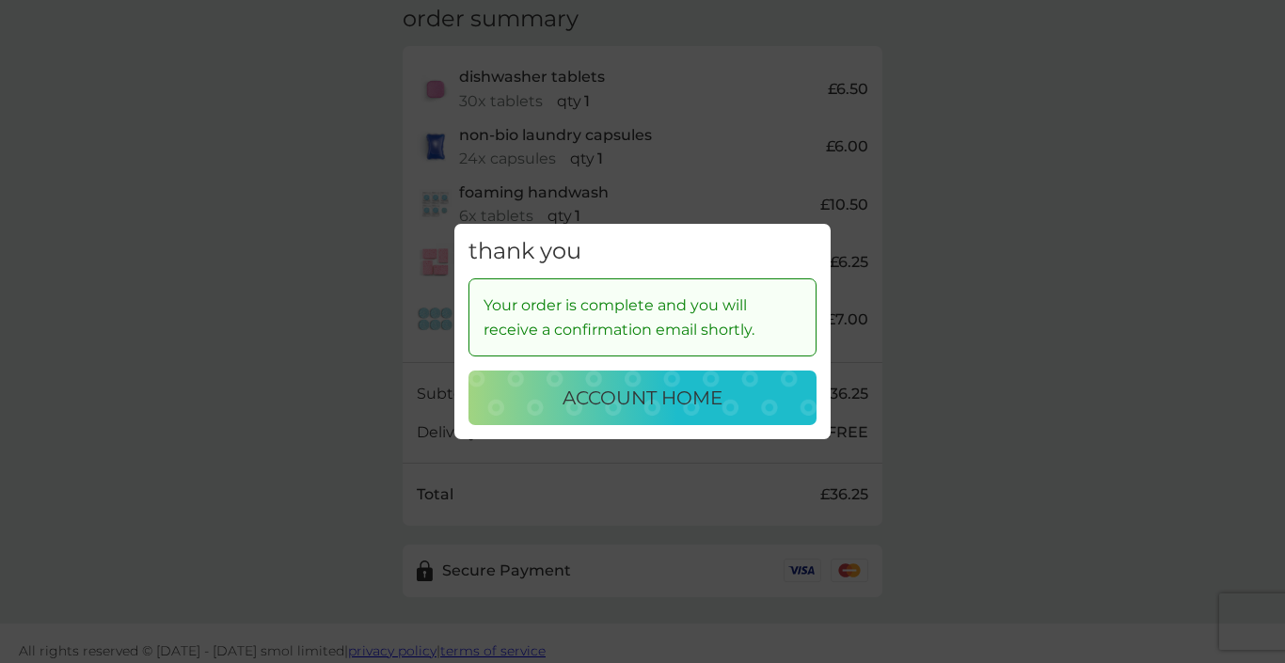
scroll to position [646, 0]
click at [706, 397] on p "account home" at bounding box center [643, 398] width 160 height 30
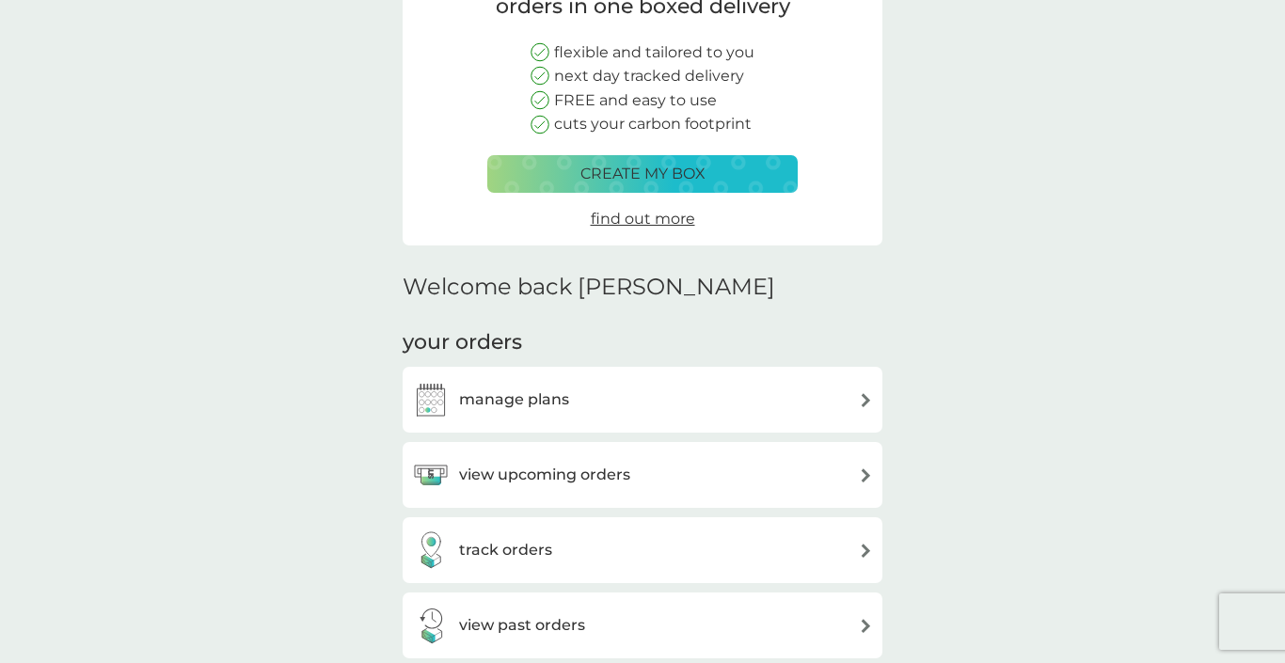
scroll to position [183, 0]
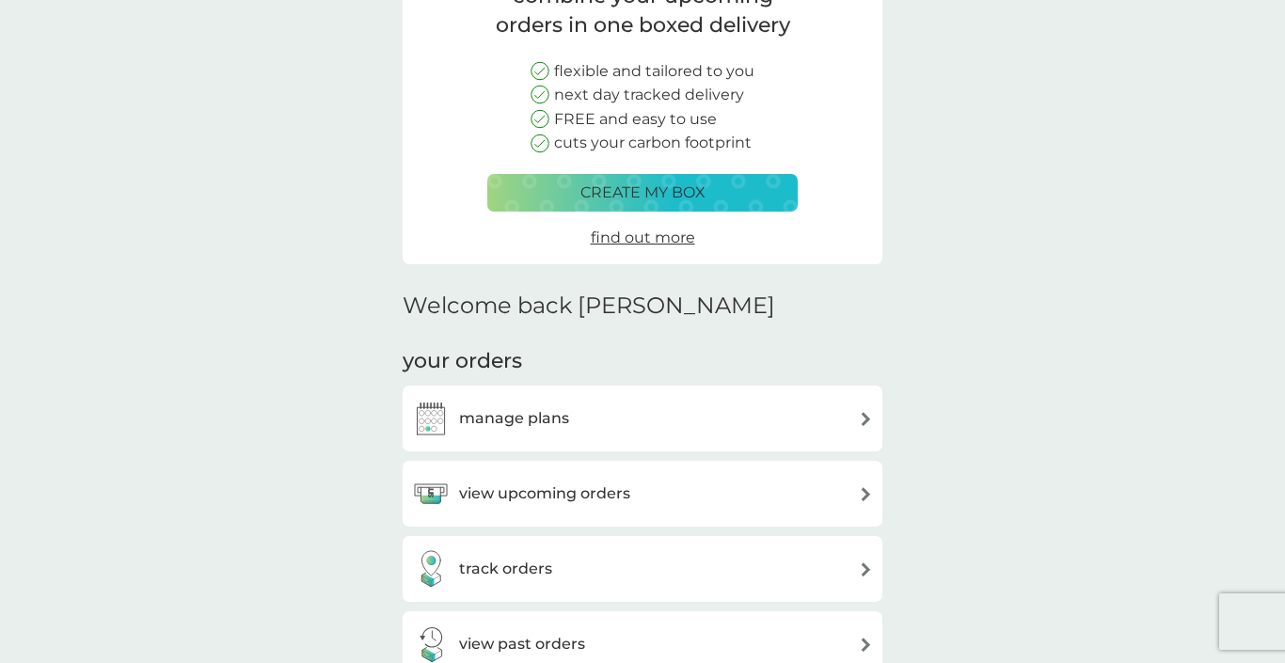
click at [857, 550] on div "track orders" at bounding box center [642, 569] width 461 height 38
